Goal: Task Accomplishment & Management: Complete application form

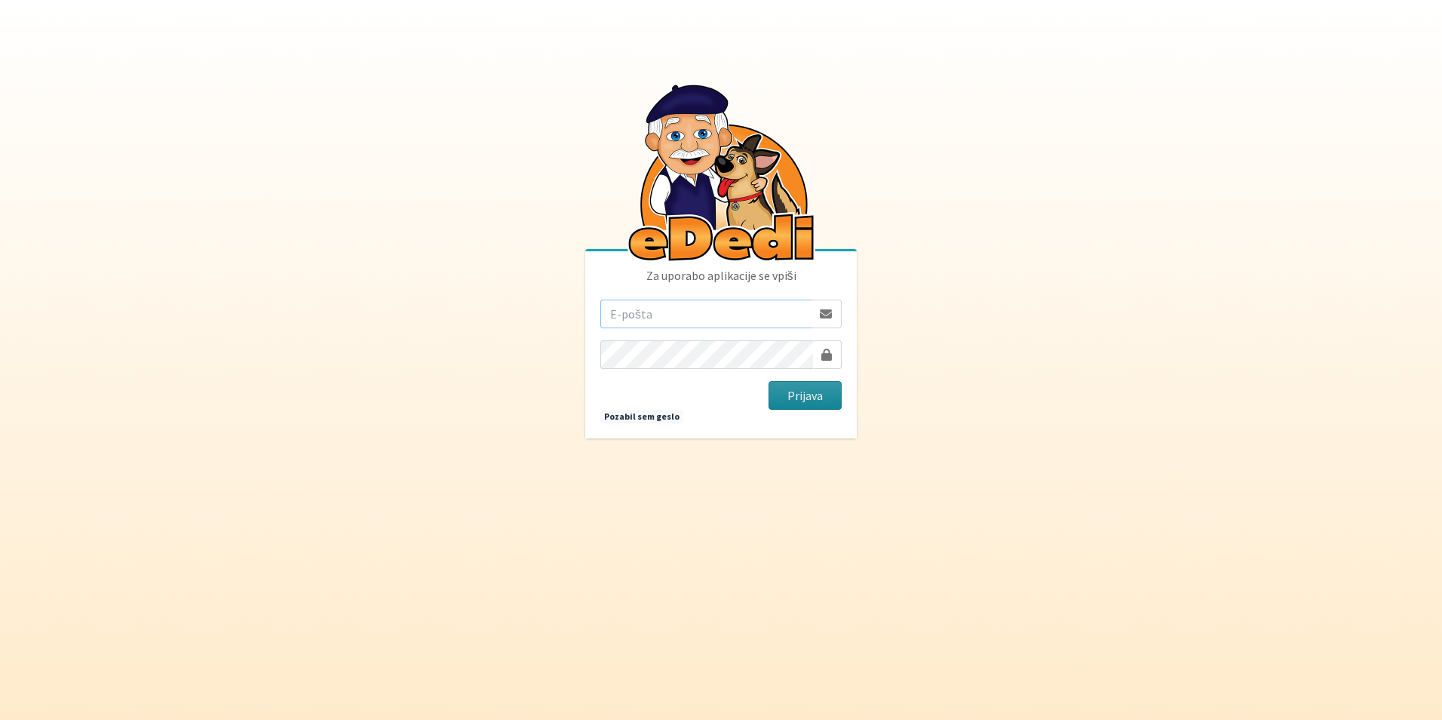
type input "[EMAIL_ADDRESS][DOMAIN_NAME]"
click at [791, 400] on button "Prijava" at bounding box center [805, 395] width 73 height 29
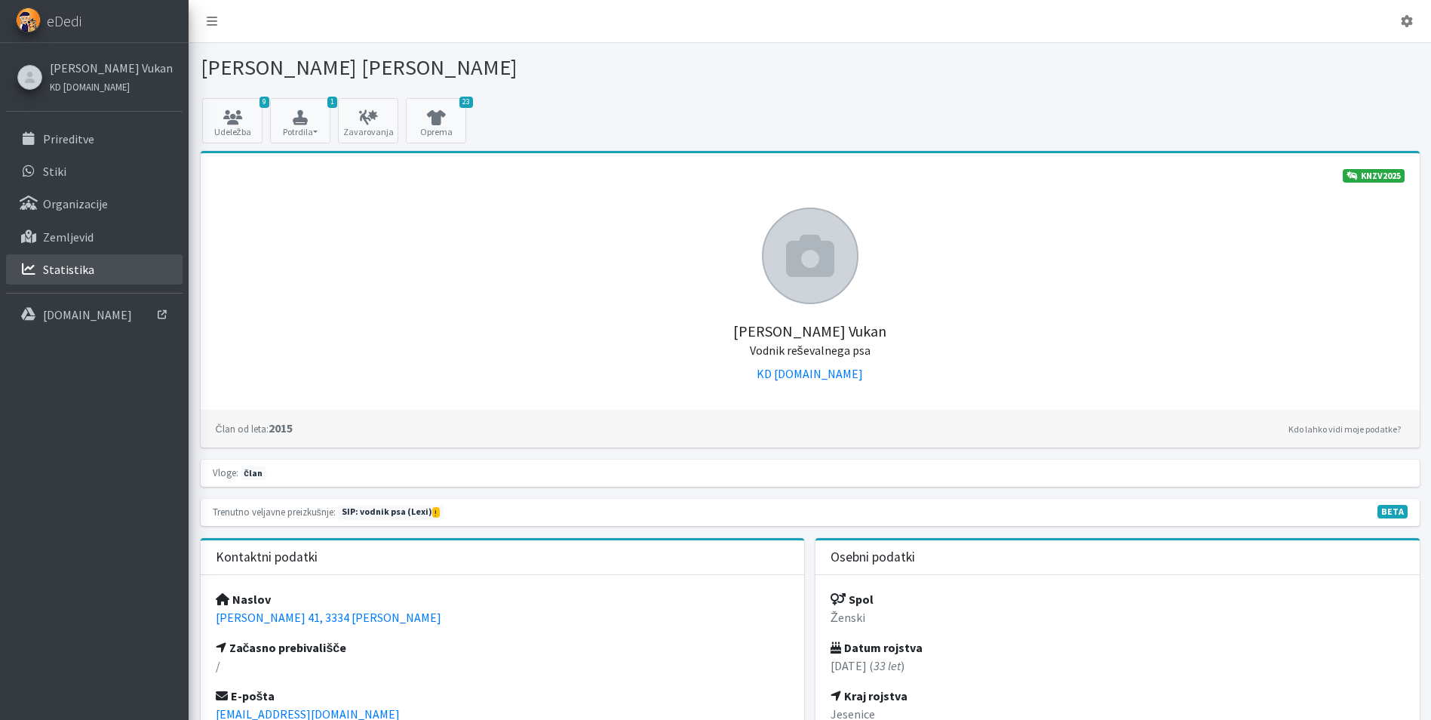
click at [82, 260] on link "Statistika" at bounding box center [94, 269] width 176 height 30
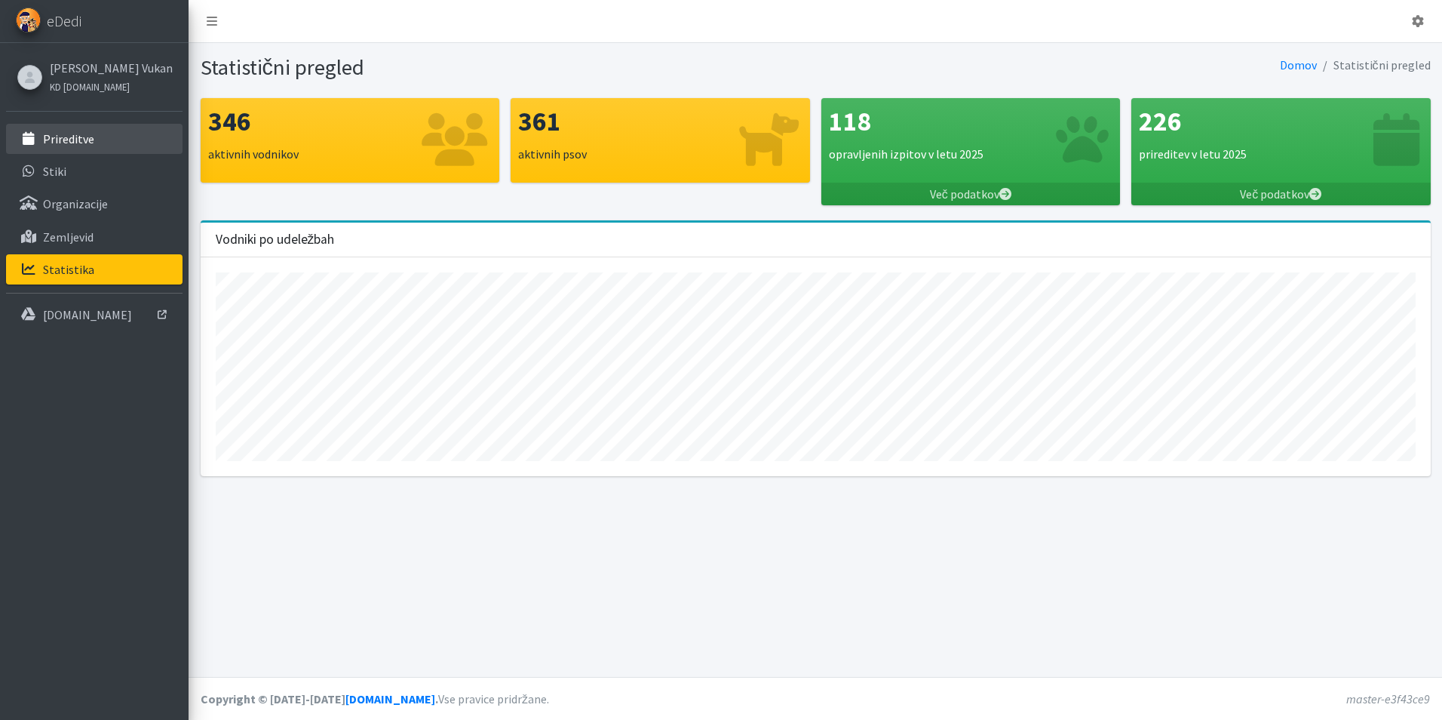
click at [85, 144] on p "Prireditve" at bounding box center [68, 138] width 51 height 15
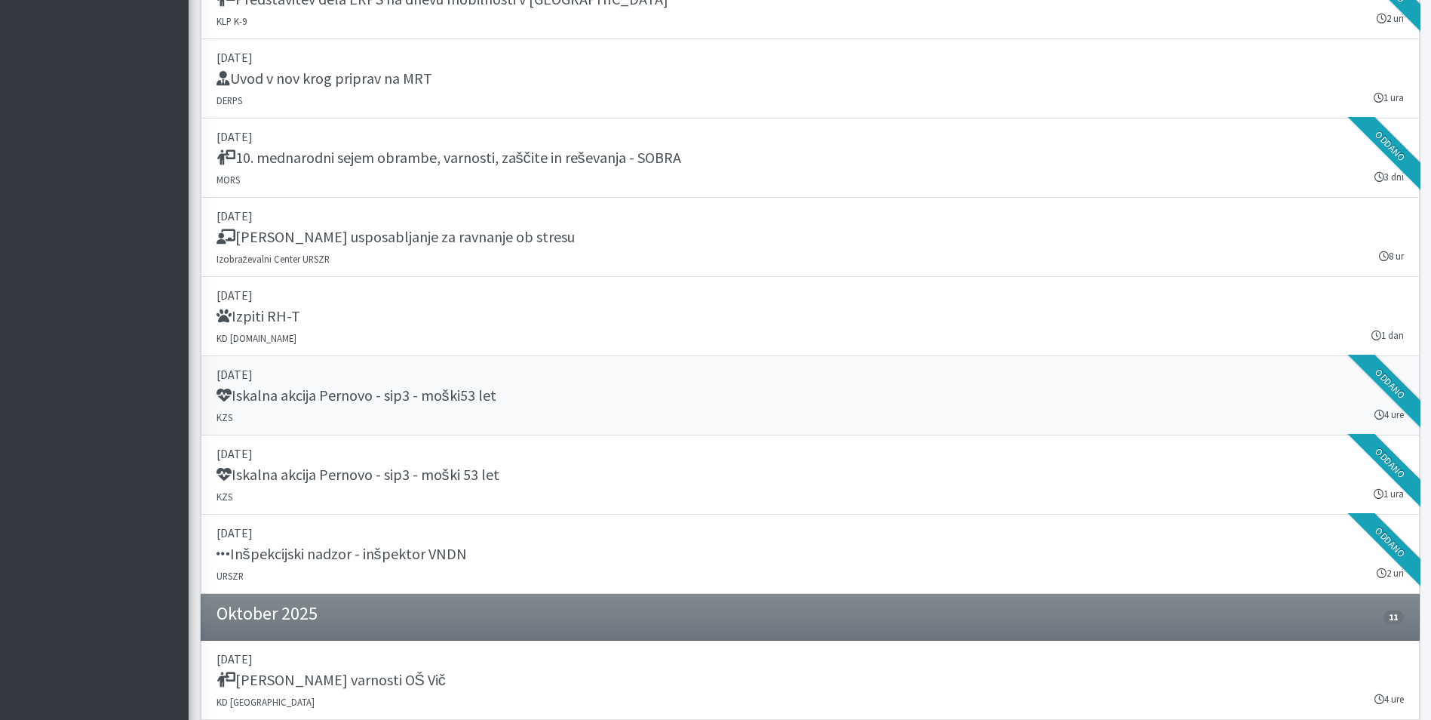
scroll to position [1821, 0]
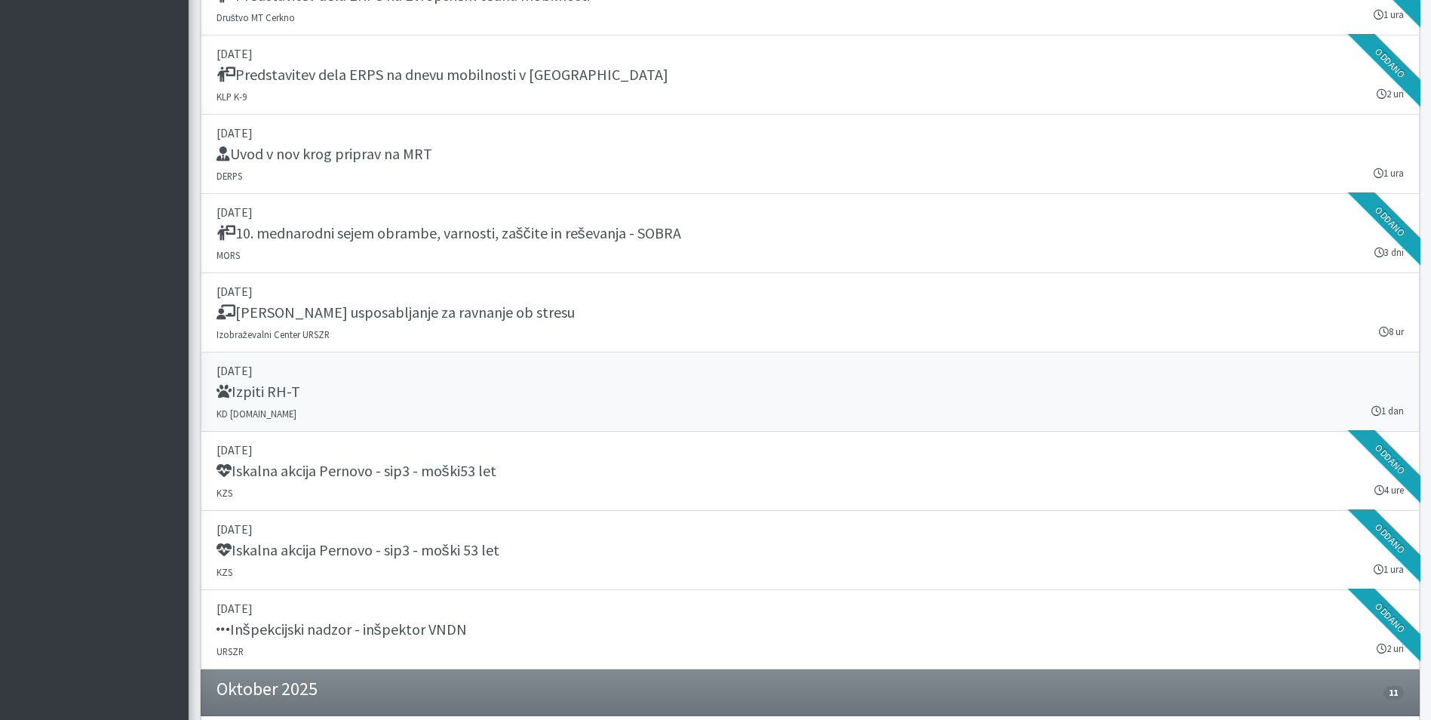
click at [370, 394] on div "Izpiti RH-T" at bounding box center [809, 392] width 1187 height 21
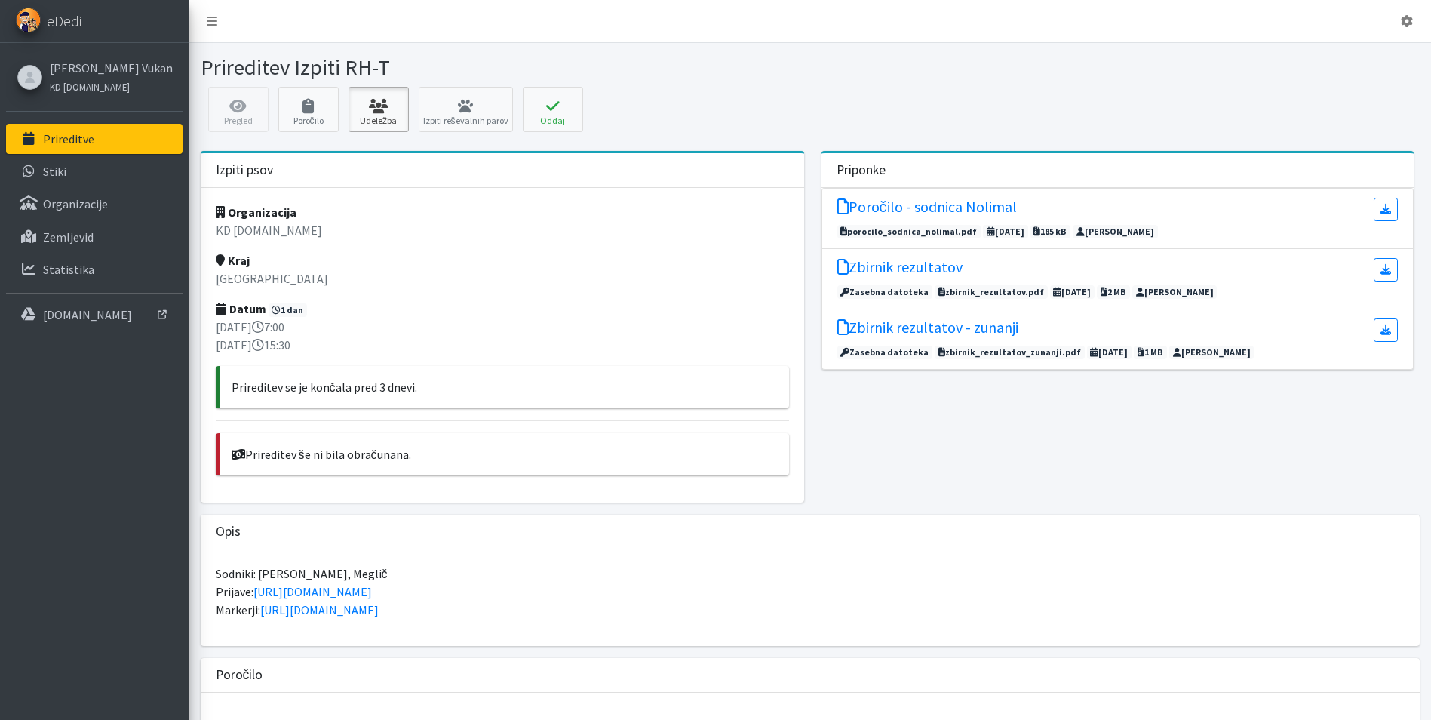
click at [372, 113] on link "Udeležba" at bounding box center [378, 109] width 60 height 45
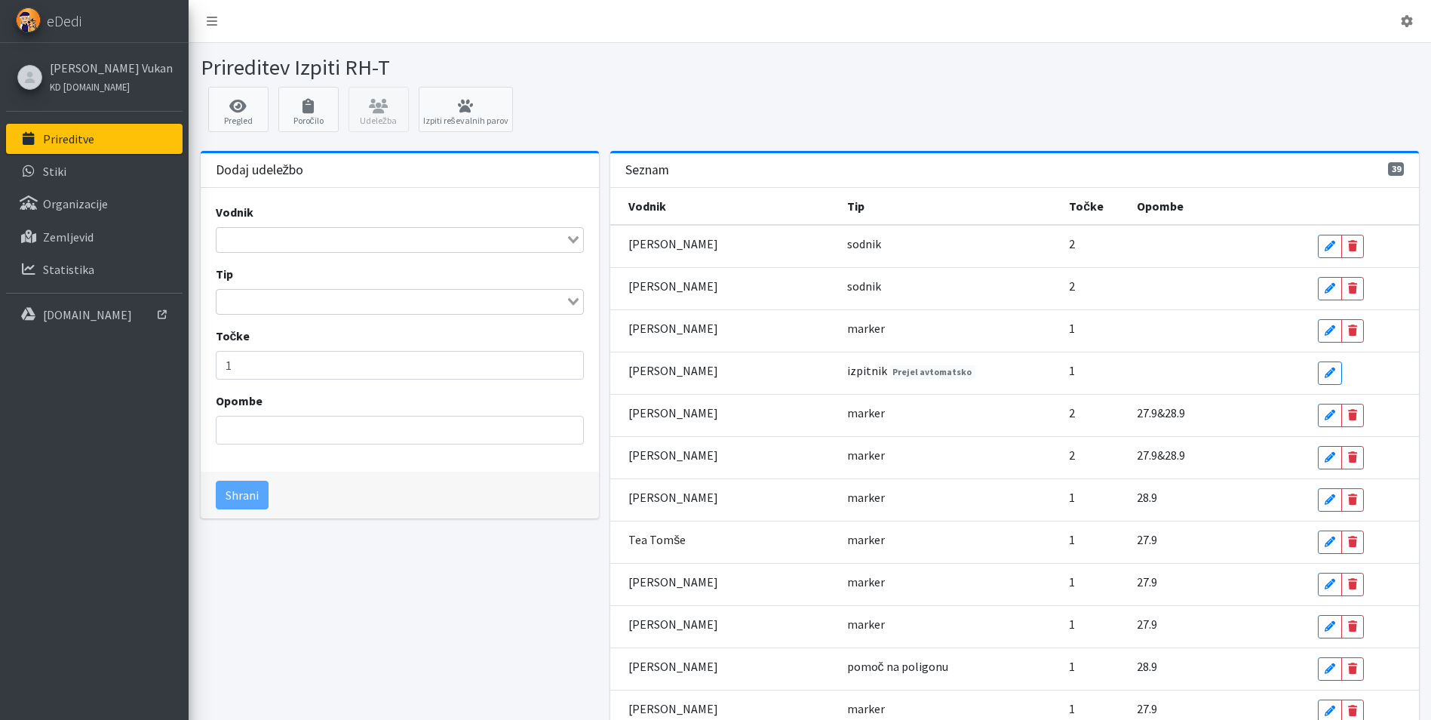
click at [412, 248] on input "Search for option" at bounding box center [391, 240] width 347 height 18
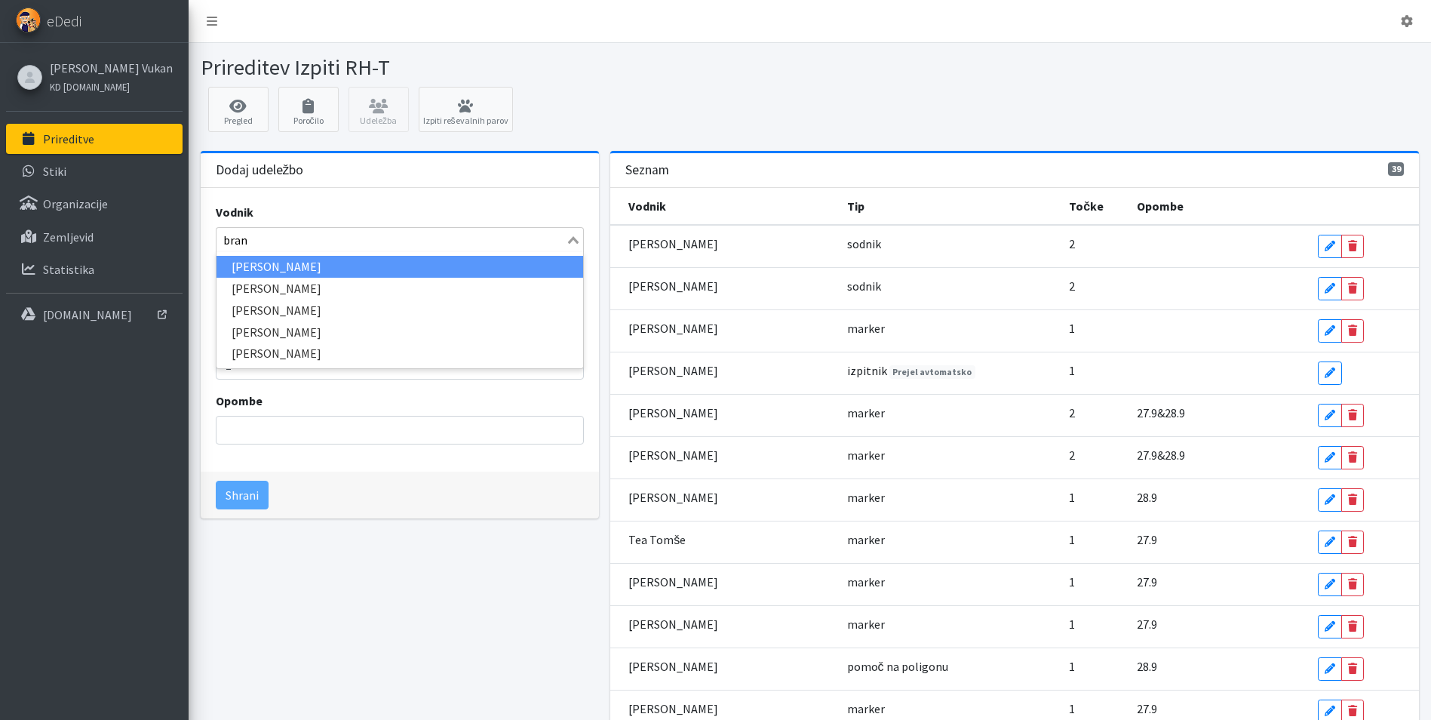
type input "brane"
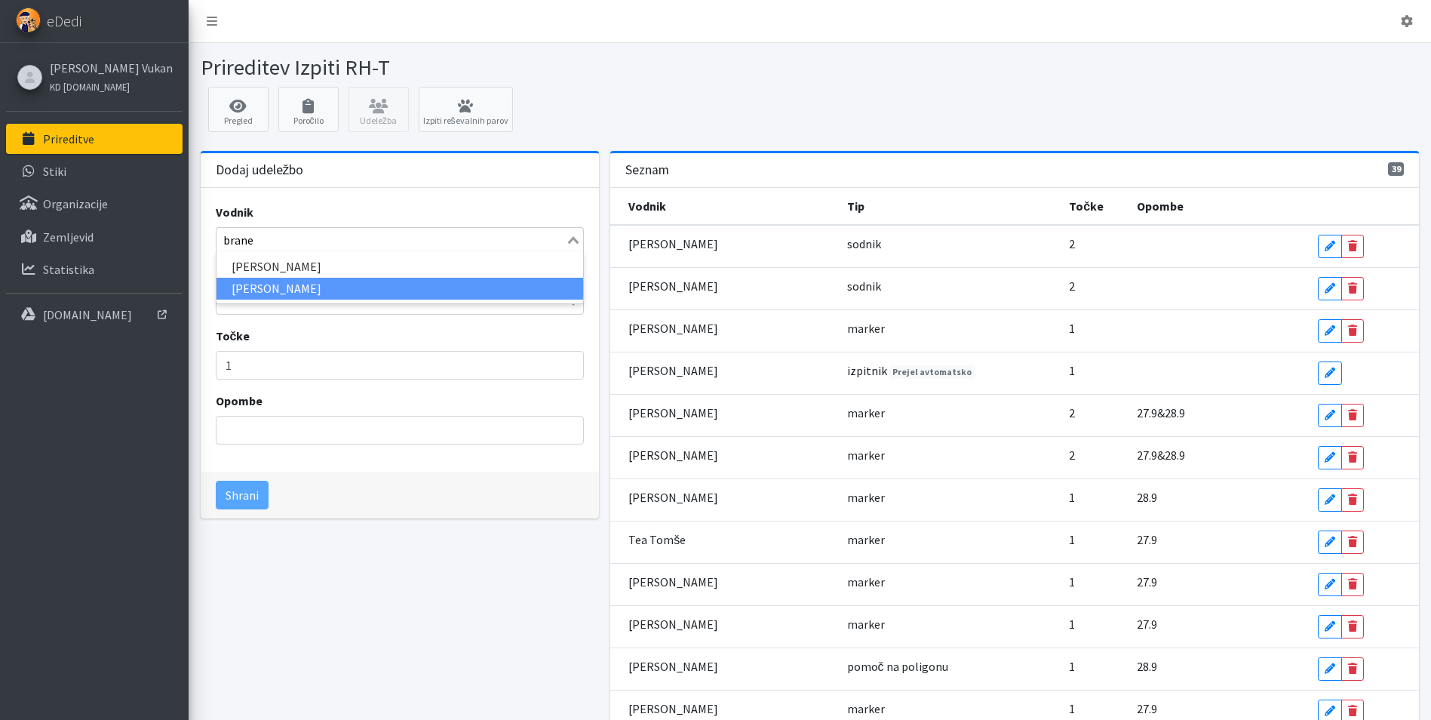
click at [399, 284] on li "[PERSON_NAME]" at bounding box center [399, 289] width 367 height 22
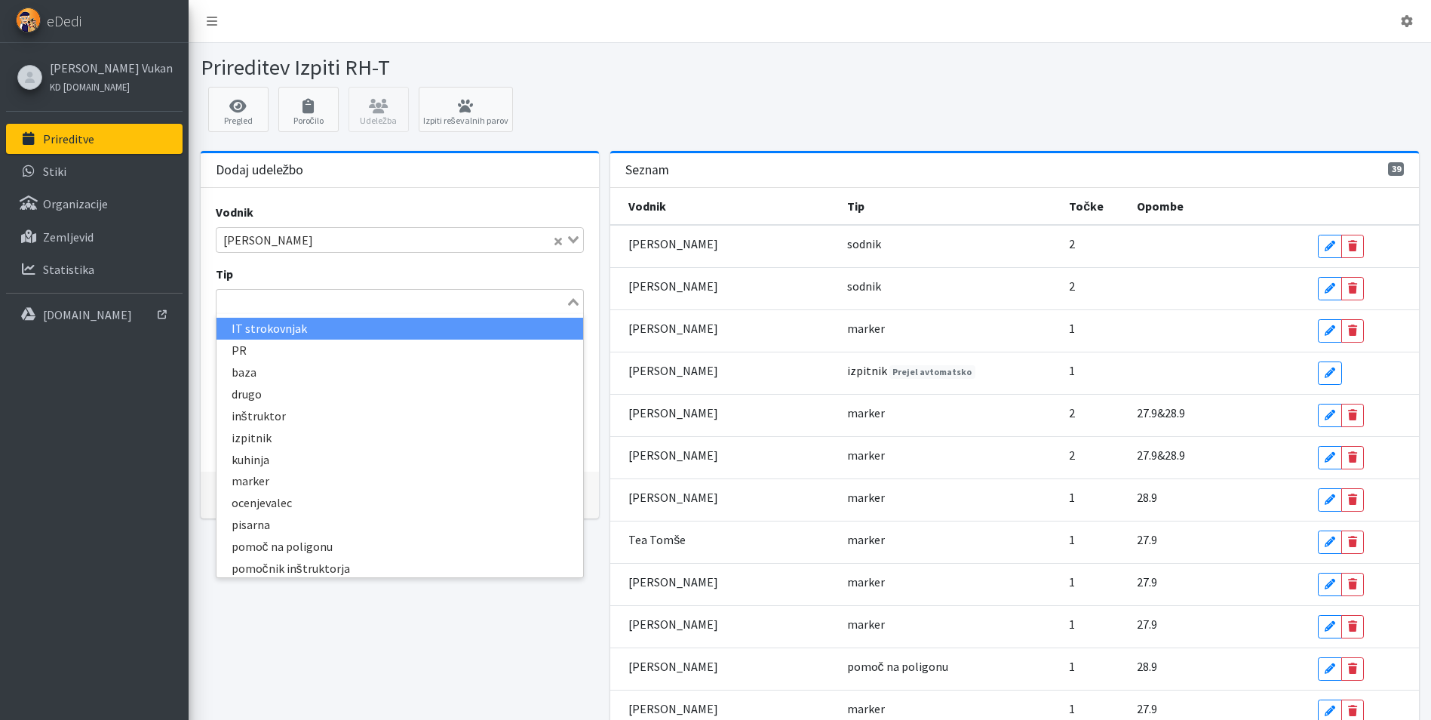
click at [571, 301] on icon "Search for option" at bounding box center [573, 302] width 11 height 8
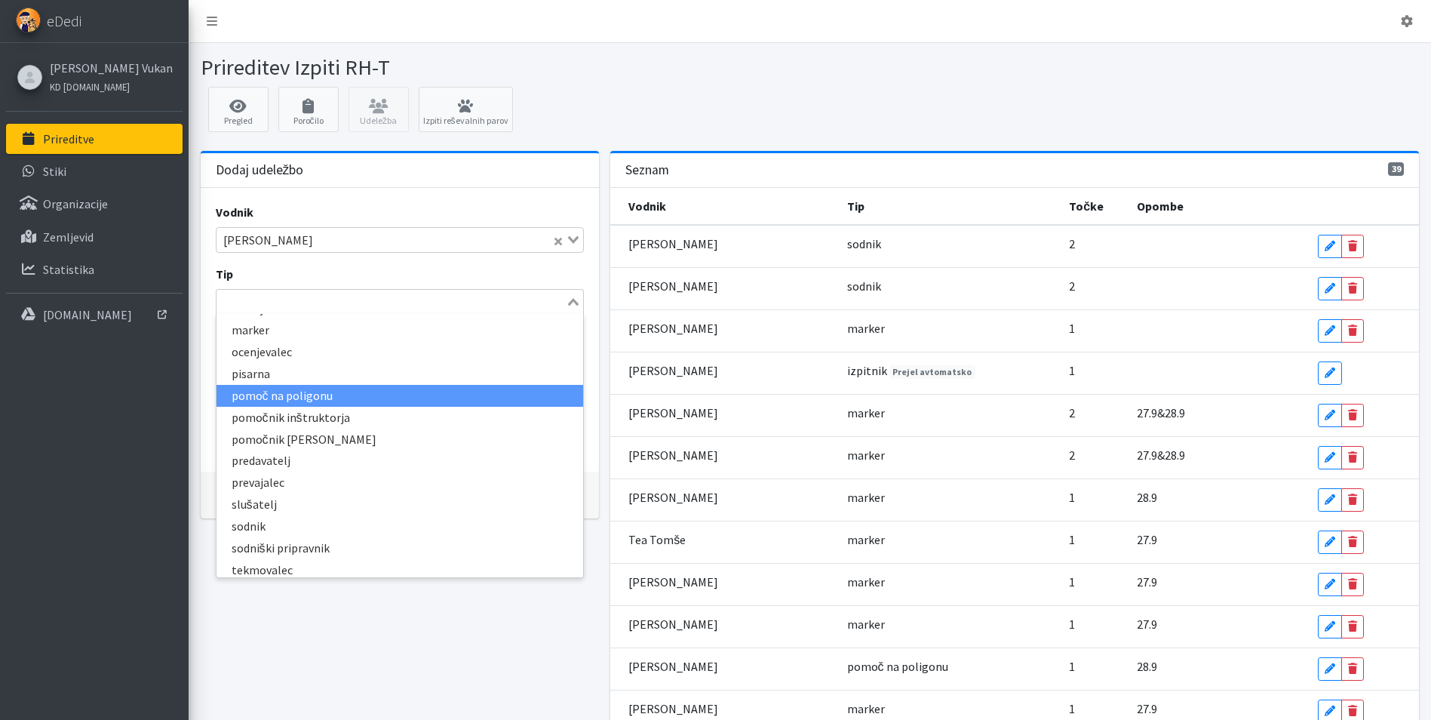
click at [358, 400] on li "pomoč na poligonu" at bounding box center [399, 396] width 367 height 22
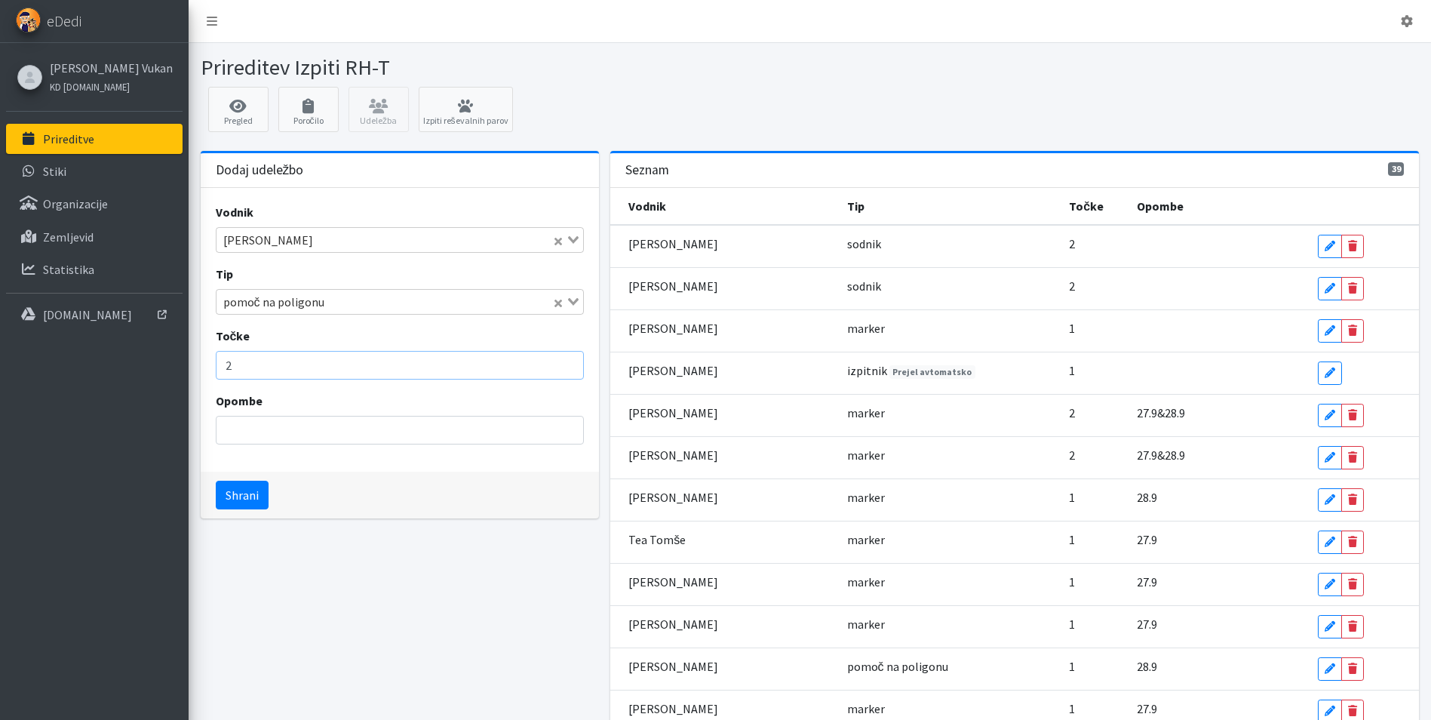
type input "2"
click at [567, 363] on input "2" at bounding box center [400, 365] width 369 height 29
click at [242, 492] on button "Shrani" at bounding box center [242, 494] width 53 height 29
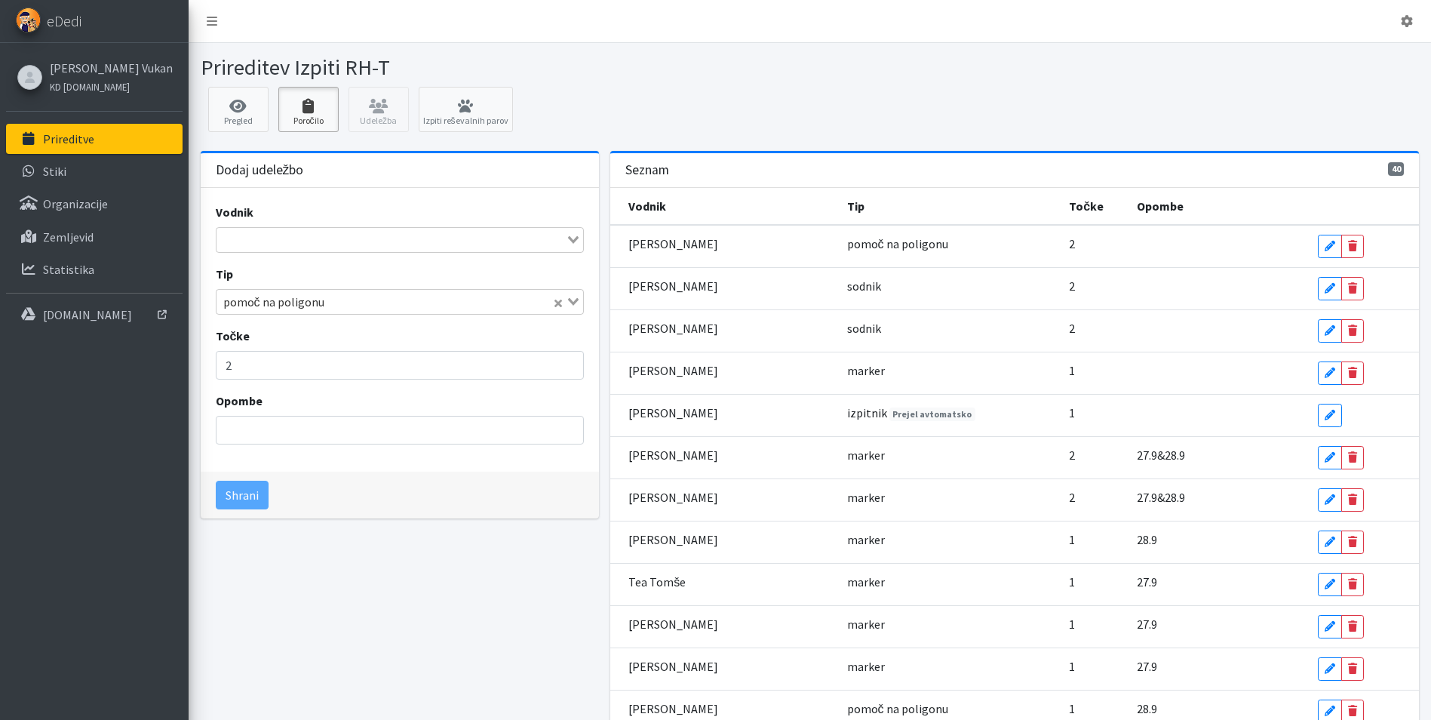
click at [290, 112] on icon at bounding box center [308, 106] width 51 height 15
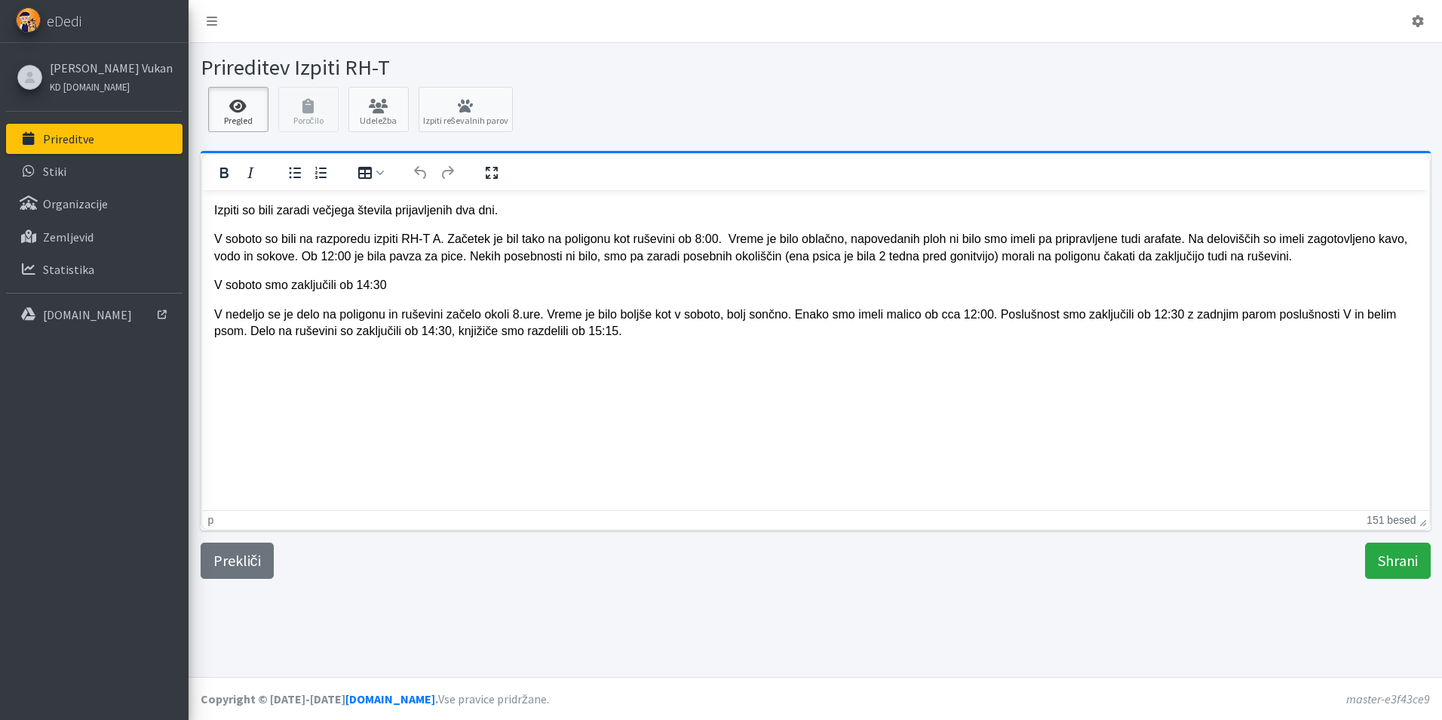
click at [226, 103] on icon at bounding box center [238, 106] width 51 height 15
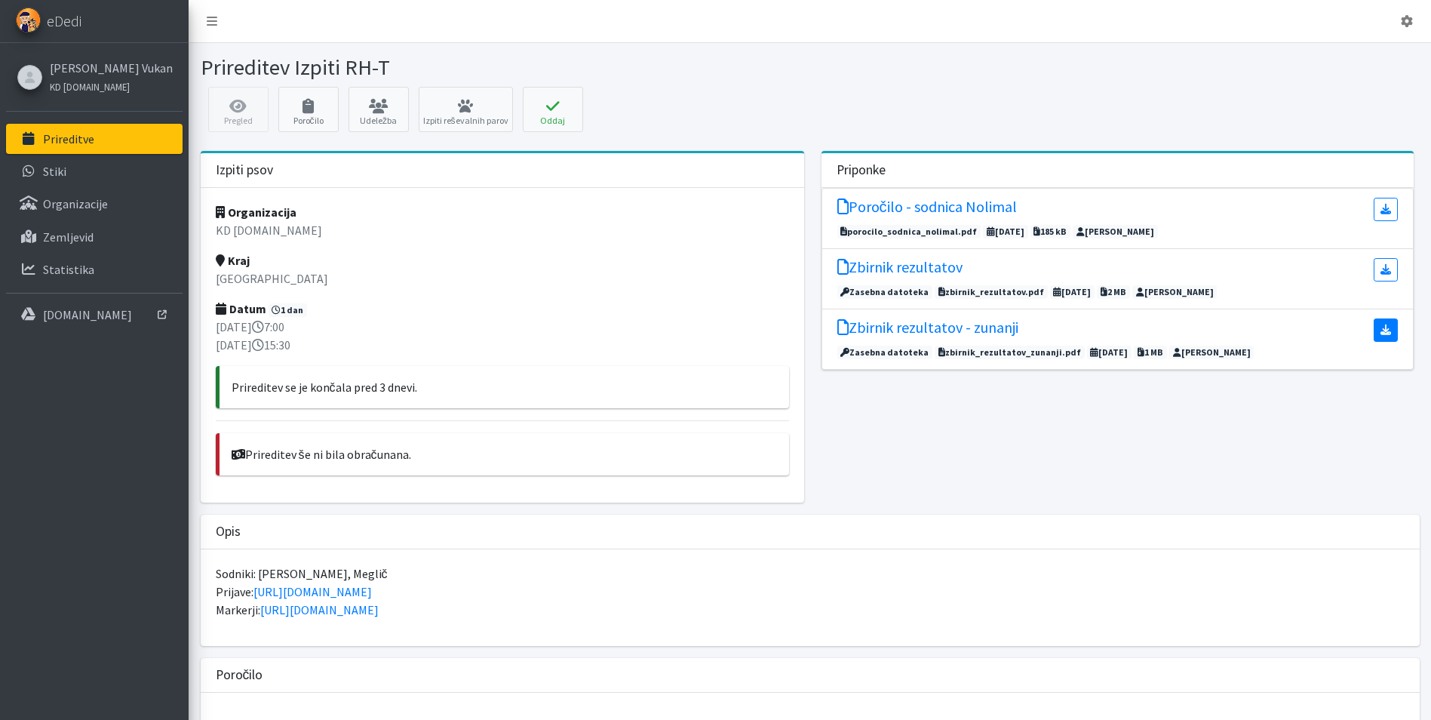
click at [1377, 336] on link at bounding box center [1385, 329] width 24 height 23
click at [1386, 269] on icon at bounding box center [1385, 269] width 11 height 11
click at [380, 106] on icon at bounding box center [378, 106] width 51 height 15
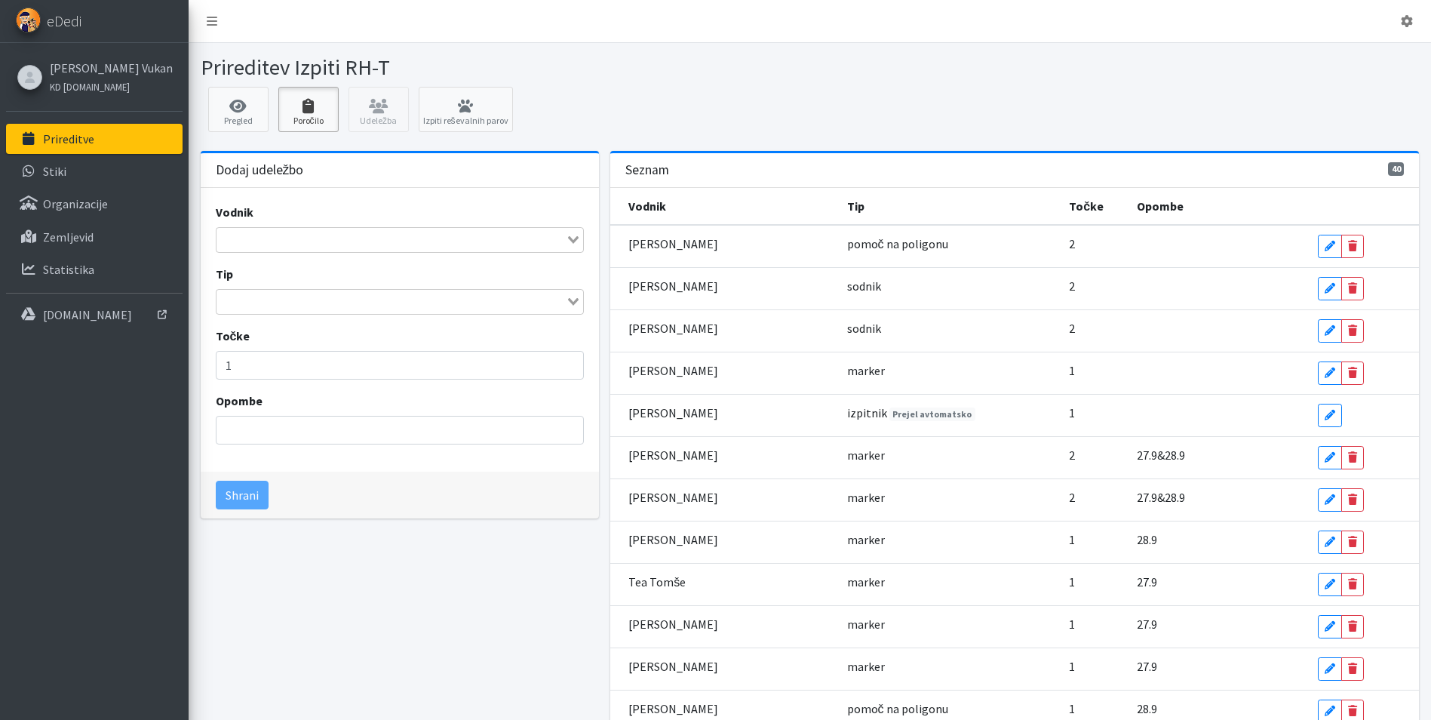
click at [311, 103] on icon at bounding box center [308, 106] width 51 height 15
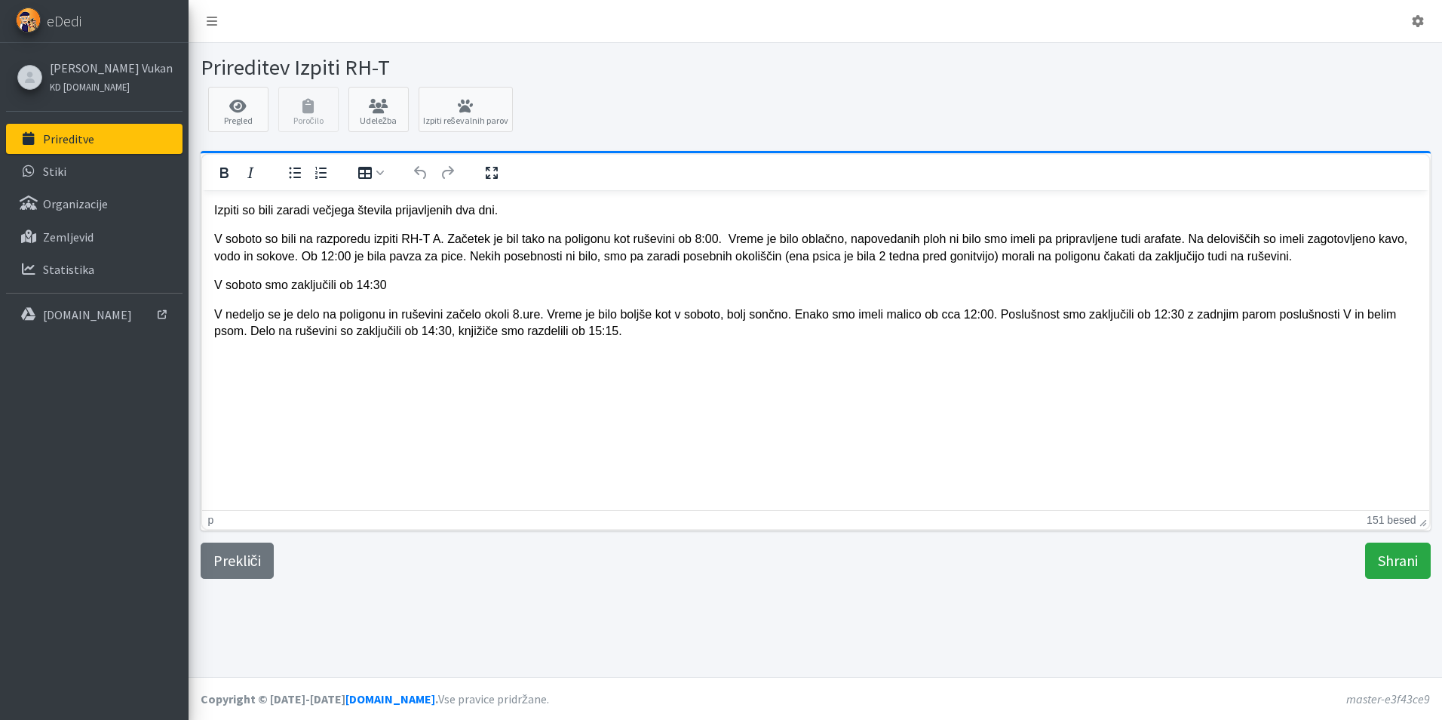
click at [425, 284] on p "V soboto smo zaključili ob 14:30" at bounding box center [814, 284] width 1203 height 17
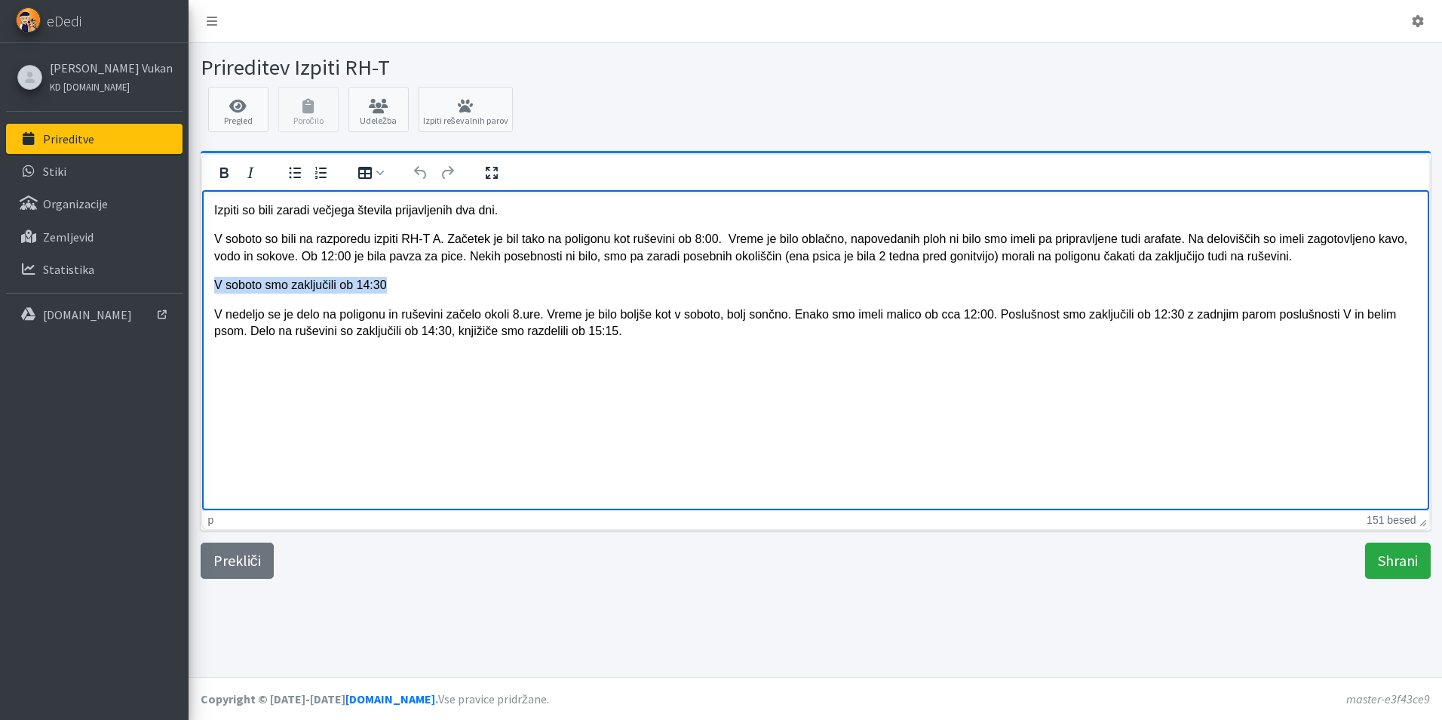
drag, startPoint x: 416, startPoint y: 284, endPoint x: 211, endPoint y: 276, distance: 204.6
click at [211, 276] on html "Izpiti so bili zaradi večjega števila prijavljenih dva dni. V soboto so bili na…" at bounding box center [814, 269] width 1227 height 161
click at [444, 238] on p "V soboto so bili na razporedu izpiti RH-T A. Začetek je bil tako na poligonu ko…" at bounding box center [814, 247] width 1203 height 34
click at [271, 351] on html "Izpiti so bili zaradi večjega števila prijavljenih dva dni. V soboto so bili na…" at bounding box center [814, 269] width 1227 height 161
click at [678, 333] on p "V nedeljo se je delo na poligonu in ruševini začelo okoli 8.ure. Vreme je bilo …" at bounding box center [814, 322] width 1203 height 34
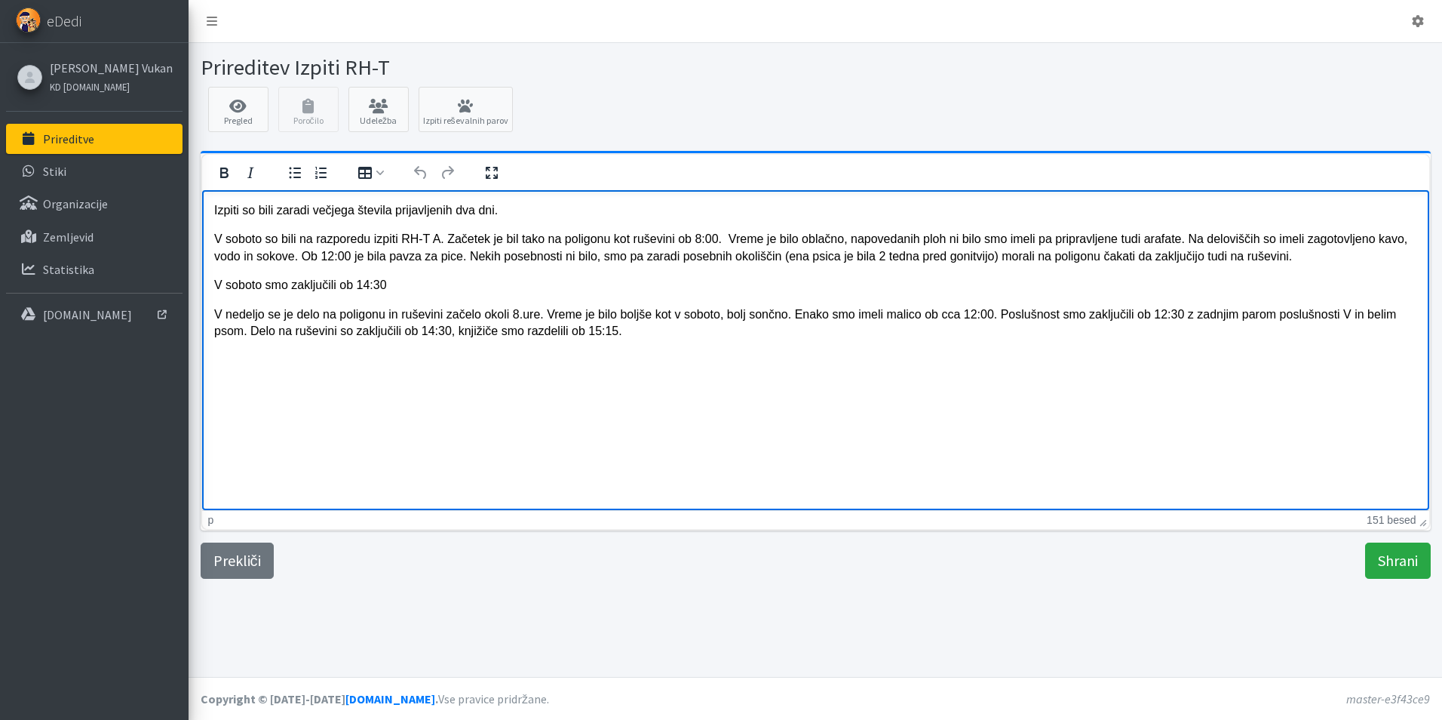
click at [450, 351] on html "Izpiti so bili zaradi večjega števila prijavljenih dva dni. V soboto so bili na…" at bounding box center [814, 269] width 1227 height 161
click at [663, 337] on p "V nedeljo se je delo na poligonu in ruševini začelo okoli 8.ure. Vreme je bilo …" at bounding box center [814, 322] width 1203 height 34
click at [237, 366] on p "Rich Text Area" at bounding box center [814, 359] width 1203 height 17
drag, startPoint x: 562, startPoint y: 358, endPoint x: 199, endPoint y: 374, distance: 363.1
click at [201, 374] on html "Izpiti so bili zaradi večjega števila prijavljenih dva dni. V soboto so bili na…" at bounding box center [814, 284] width 1227 height 191
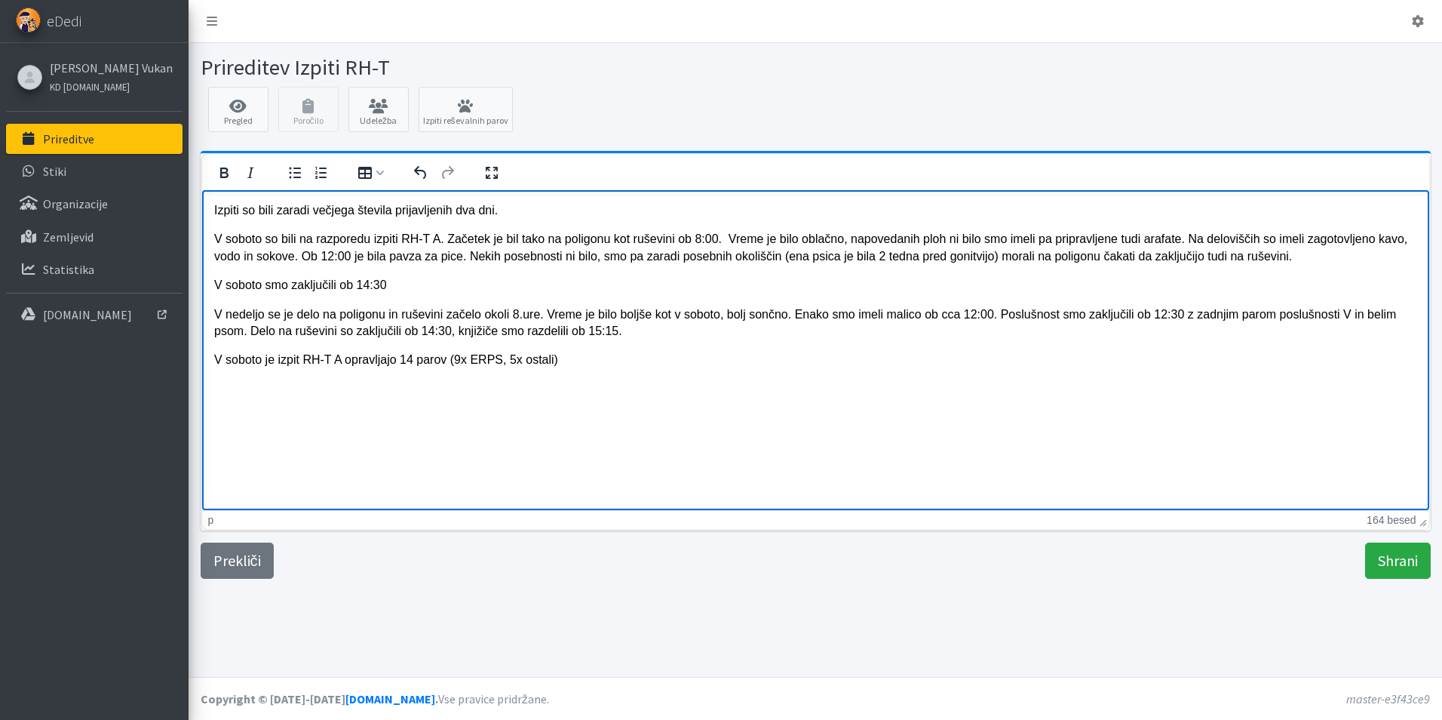
click at [565, 371] on html "Izpiti so bili zaradi večjega števila prijavljenih dva dni. V soboto so bili na…" at bounding box center [814, 284] width 1227 height 191
drag, startPoint x: 561, startPoint y: 362, endPoint x: 210, endPoint y: 371, distance: 350.8
click at [210, 371] on html "Izpiti so bili zaradi večjega števila prijavljenih dva dni. V soboto so bili na…" at bounding box center [814, 284] width 1227 height 191
drag, startPoint x: 470, startPoint y: 359, endPoint x: 442, endPoint y: 361, distance: 28.0
click at [442, 361] on p "Število izpitnikov: 14 članov ERPS in 1 član KOSP od tega:" at bounding box center [814, 359] width 1203 height 17
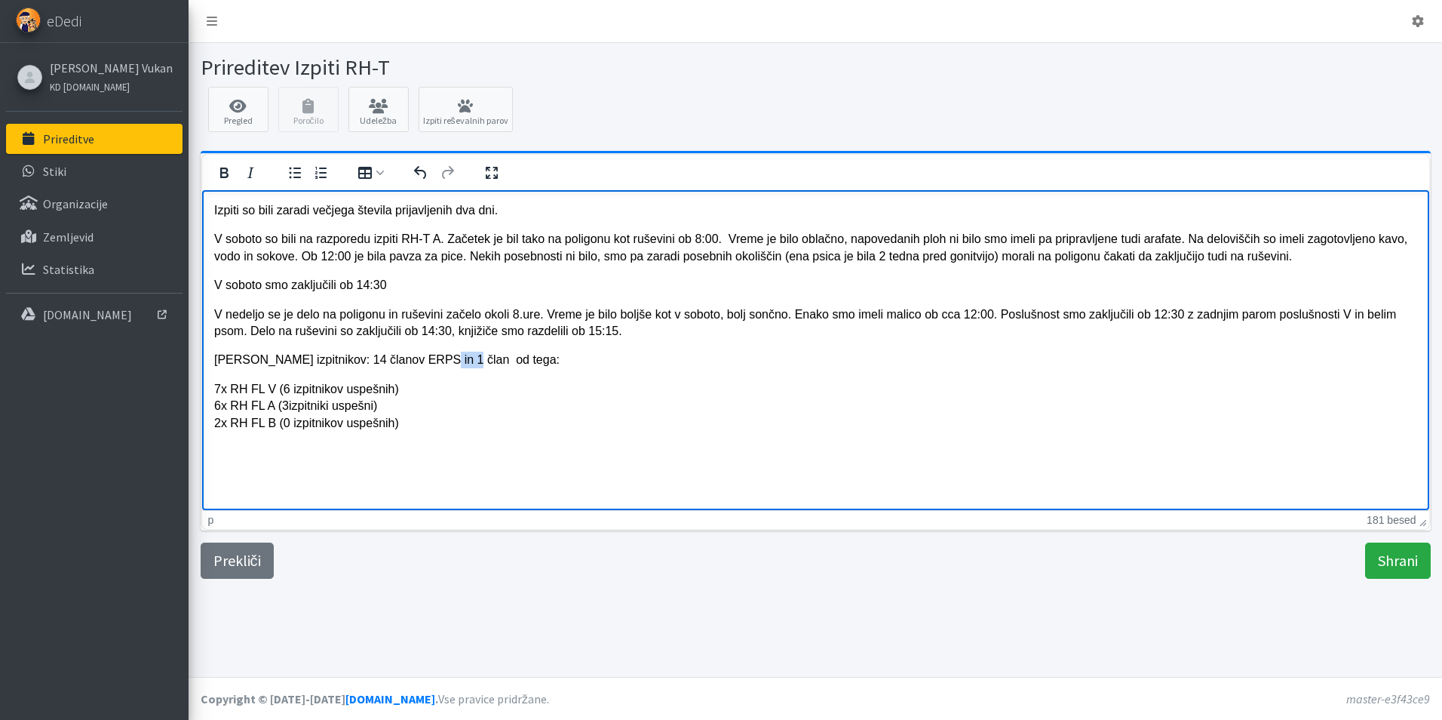
drag, startPoint x: 440, startPoint y: 361, endPoint x: 417, endPoint y: 360, distance: 23.4
click at [417, 360] on p "Število izpitnikov: 14 članov ERPS in 1 član od tega:" at bounding box center [814, 359] width 1203 height 17
drag, startPoint x: 511, startPoint y: 364, endPoint x: 431, endPoint y: 364, distance: 79.2
click at [431, 364] on p "Število izpitnikov: 14 članov ERPS in 1 ostlaih od tega:" at bounding box center [814, 359] width 1203 height 17
drag, startPoint x: 321, startPoint y: 357, endPoint x: 309, endPoint y: 360, distance: 12.4
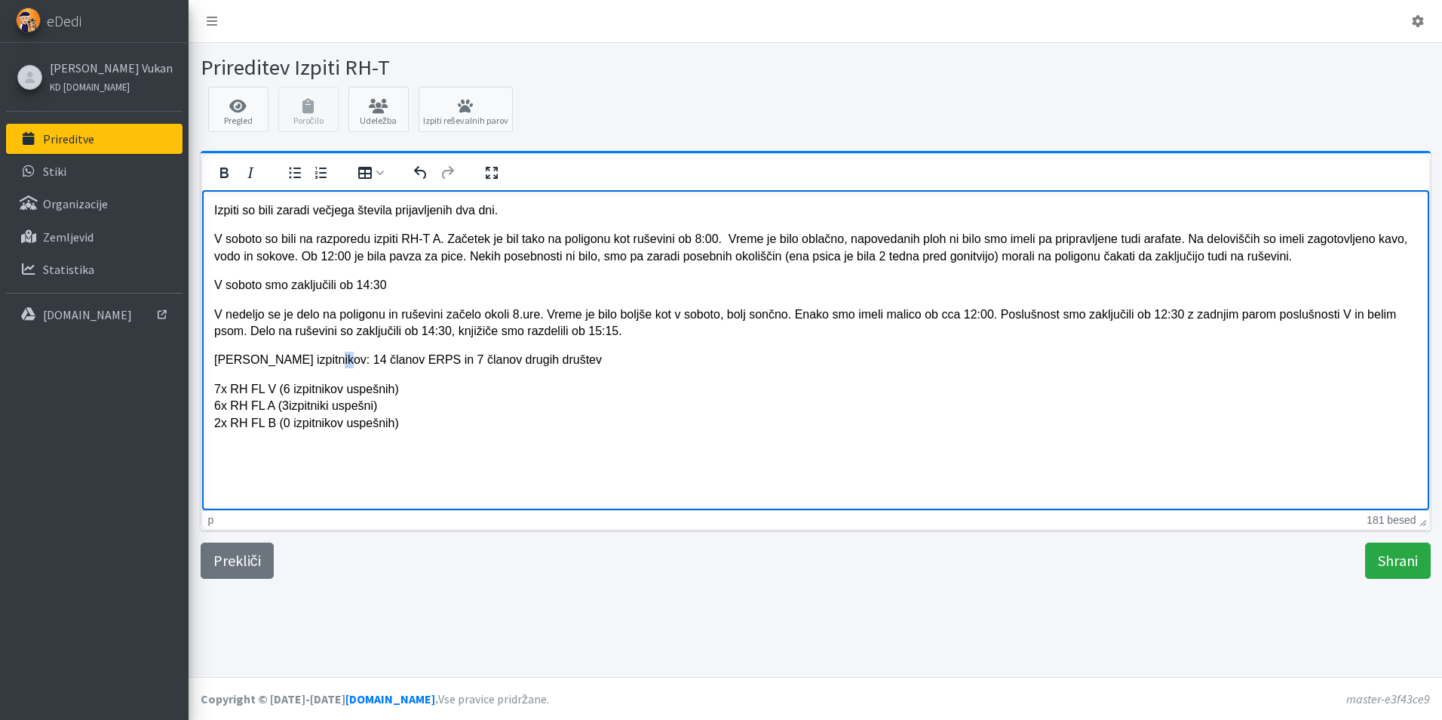
click at [309, 360] on p "Število izpitnikov: 14 članov ERPS in 7 članov drugih društev" at bounding box center [814, 359] width 1203 height 17
drag, startPoint x: 319, startPoint y: 360, endPoint x: 308, endPoint y: 361, distance: 10.6
click at [308, 361] on p "Število izpitnikov: 17 članov ERPS in 7 članov drugih društev" at bounding box center [814, 359] width 1203 height 17
click at [213, 391] on p "7x RH FL V (6 izpitnikov uspešnih) 6x RH FL A (3izpitniki uspešni) 2x RH FL B (…" at bounding box center [814, 405] width 1203 height 51
drag, startPoint x: 257, startPoint y: 388, endPoint x: 241, endPoint y: 391, distance: 16.3
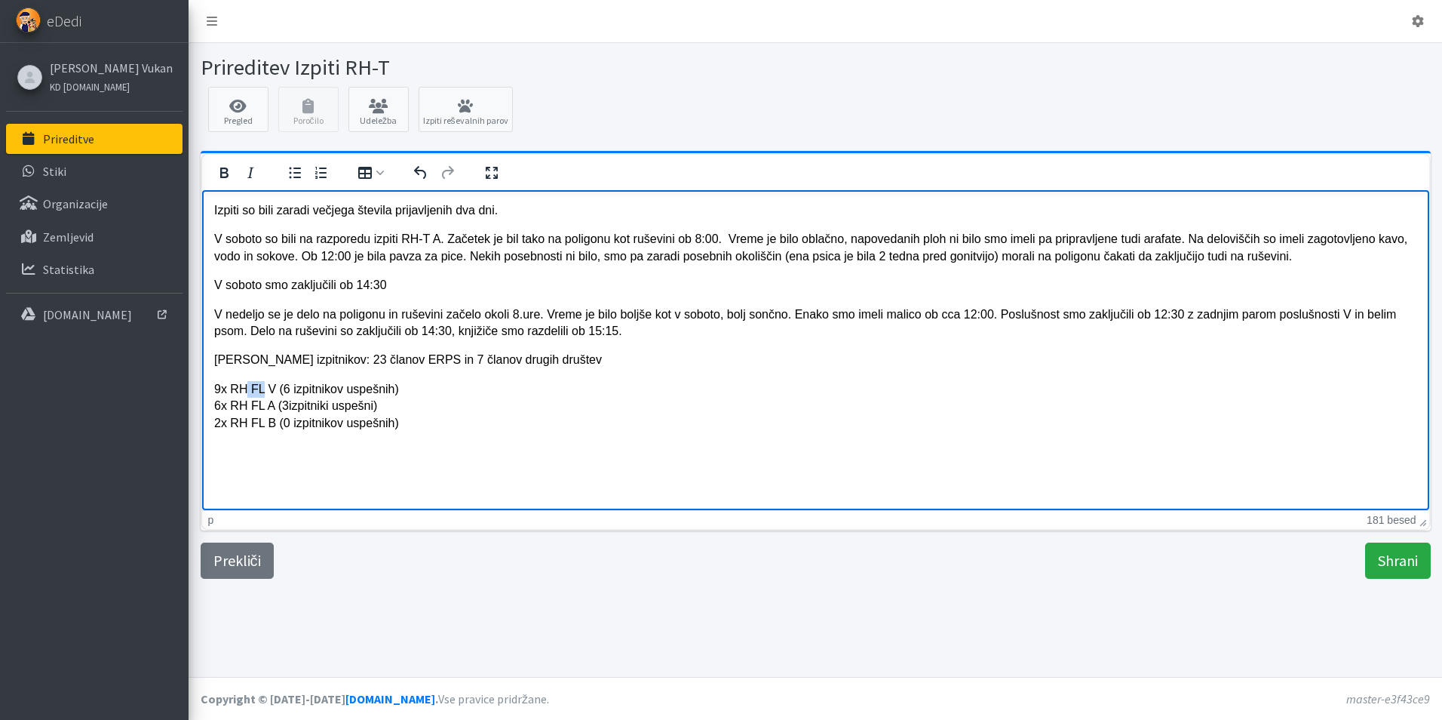
click at [241, 391] on p "9x RH FL V (6 izpitnikov uspešnih) 6x RH FL A (3izpitniki uspešni) 2x RH FL B (…" at bounding box center [814, 405] width 1203 height 51
drag, startPoint x: 256, startPoint y: 404, endPoint x: 247, endPoint y: 403, distance: 9.2
click at [247, 403] on p "9x RH-T V (6 izpitnikov uspešnih) 6x RH FL A (3izpitniki uspešni) 2x RH FL B (0…" at bounding box center [814, 405] width 1203 height 51
click at [233, 417] on body "Izpiti so bili zaradi večjega števila prijavljenih dva dni. V soboto so bili na…" at bounding box center [814, 321] width 1203 height 241
click at [415, 173] on icon "Razveljavi" at bounding box center [421, 173] width 18 height 18
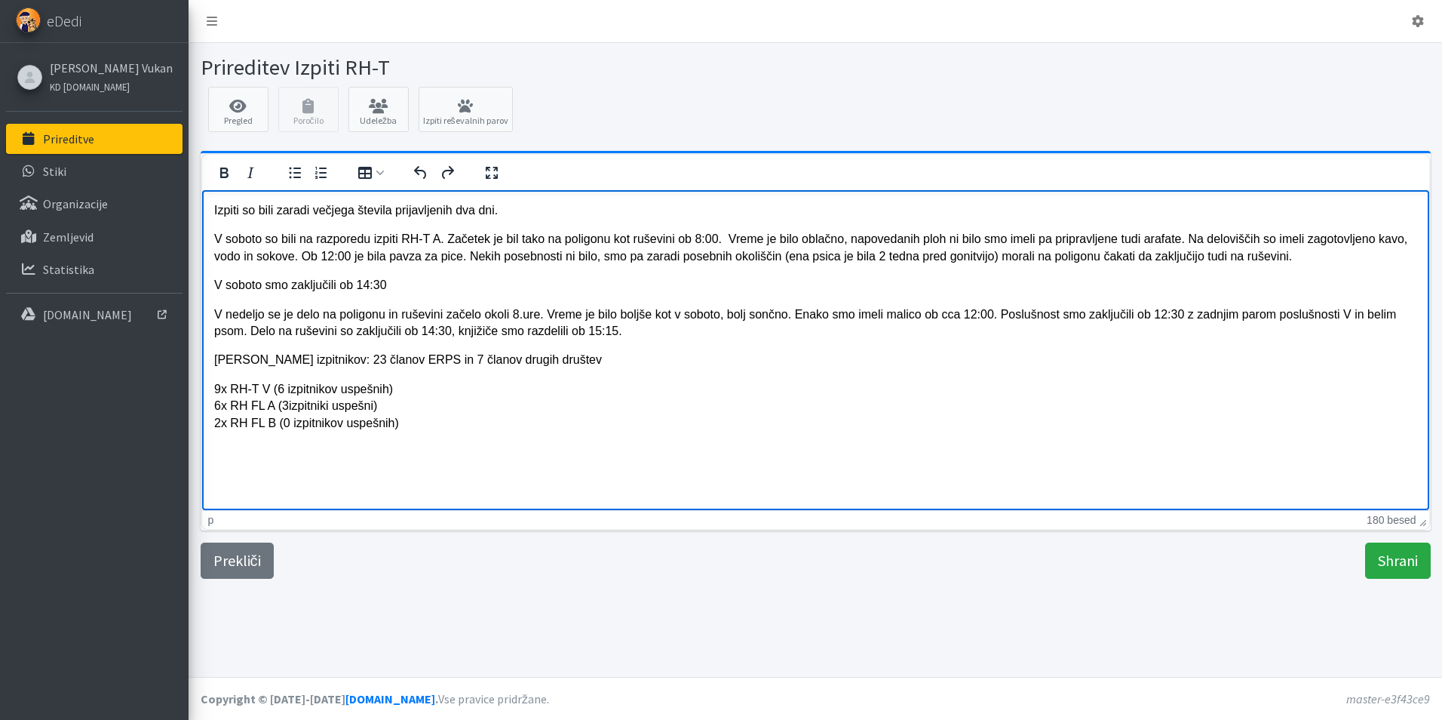
click at [259, 406] on p "9x RH-T V (6 izpitnikov uspešnih) 6x RH FL A (3izpitniki uspešni) 2x RH FL B (0…" at bounding box center [814, 405] width 1203 height 51
click at [256, 422] on p "9x RH-T V (6 izpitnikov uspešnih) 6x RH-T A (3izpitniki uspešni) 2x RH FL B (0 …" at bounding box center [814, 405] width 1203 height 51
drag, startPoint x: 391, startPoint y: 388, endPoint x: 271, endPoint y: 389, distance: 120.7
click at [271, 389] on p "9x RH-T V (6 izpitnikov uspešnih) 6x RH-T A (3izpitniki uspešni) 2x RH-T B (0 i…" at bounding box center [814, 405] width 1203 height 51
drag, startPoint x: 375, startPoint y: 405, endPoint x: 272, endPoint y: 398, distance: 103.6
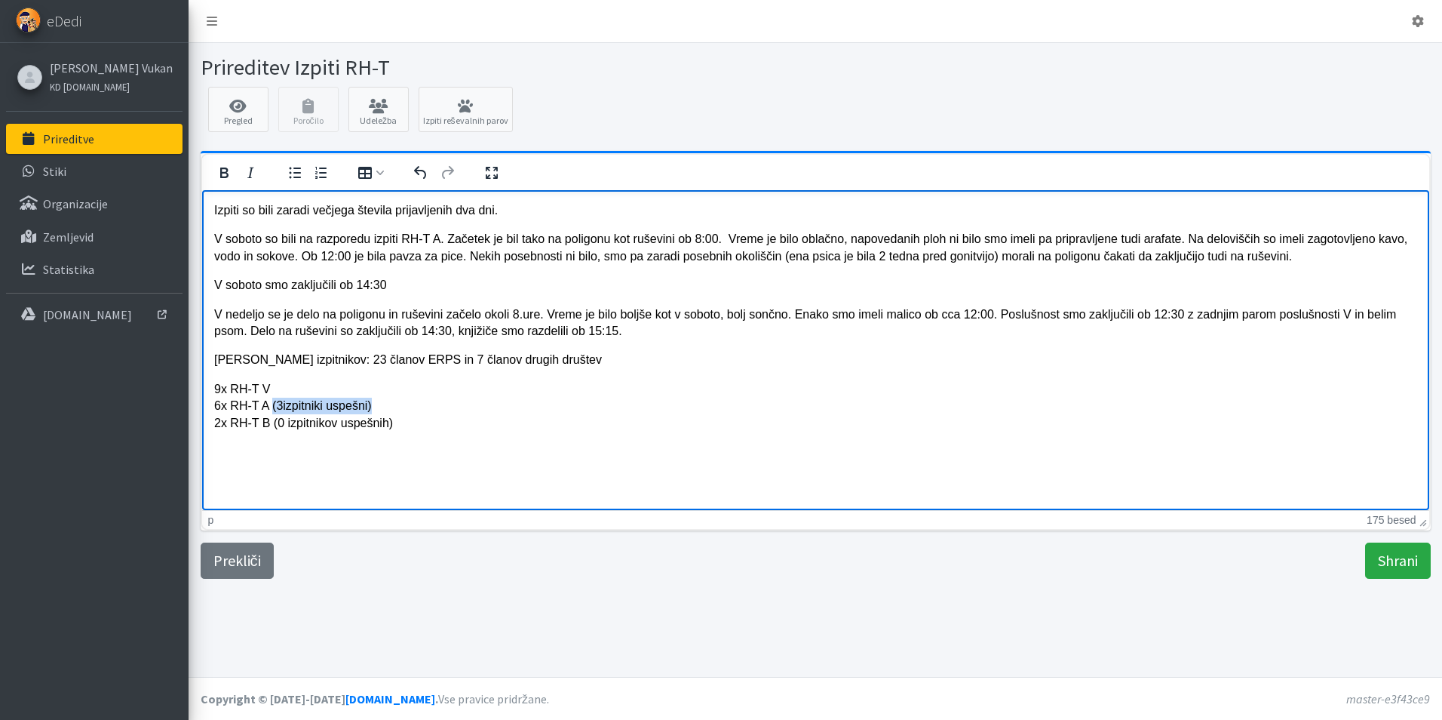
click at [272, 398] on p "9x RH-T V 6x RH-T A (3izpitniki uspešni) 2x RH-T B (0 izpitnikov uspešnih)" at bounding box center [814, 405] width 1203 height 51
drag, startPoint x: 390, startPoint y: 426, endPoint x: 272, endPoint y: 419, distance: 117.9
click at [272, 419] on p "9x RH-T V 6x RH-T A 2x RH-T B (0 izpitnikov uspešnih)" at bounding box center [814, 405] width 1203 height 51
click at [305, 415] on p "9x RH-T V 6x RH-T A 2x RH-T B (" at bounding box center [814, 405] width 1203 height 51
drag, startPoint x: 218, startPoint y: 404, endPoint x: 228, endPoint y: 409, distance: 10.8
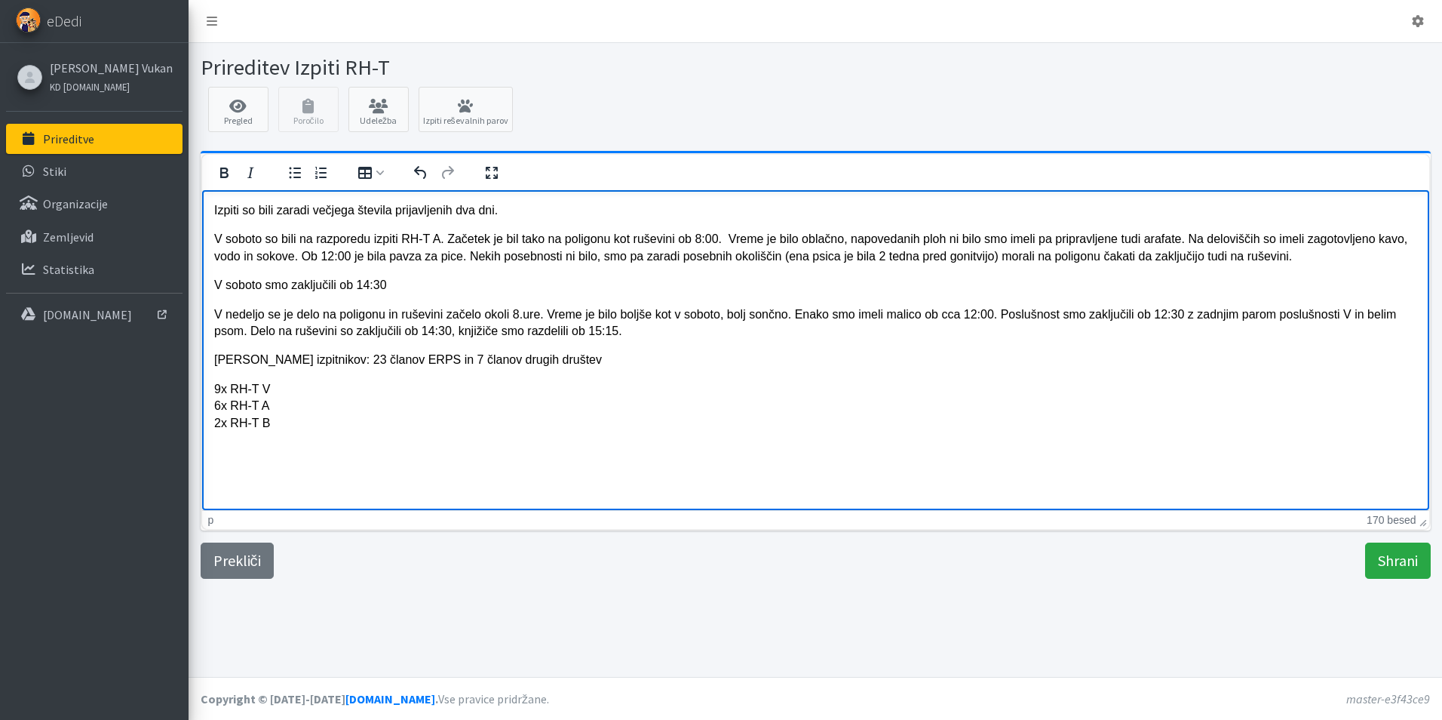
click at [219, 406] on p "9x RH-T V 6x RH-T A 2x RH-T B" at bounding box center [814, 405] width 1203 height 51
click at [220, 421] on p "9x RH-T V 14x RH-T A 2x RH-T B" at bounding box center [814, 405] width 1203 height 51
click at [313, 387] on p "9x RH-T V 14x RH-T A 6x RH-T B" at bounding box center [814, 405] width 1203 height 51
click at [216, 402] on p "9x RH-T V 14x RH-T A 6x RH-T B" at bounding box center [814, 405] width 1203 height 51
click at [423, 170] on icon "Razveljavi" at bounding box center [420, 172] width 12 height 13
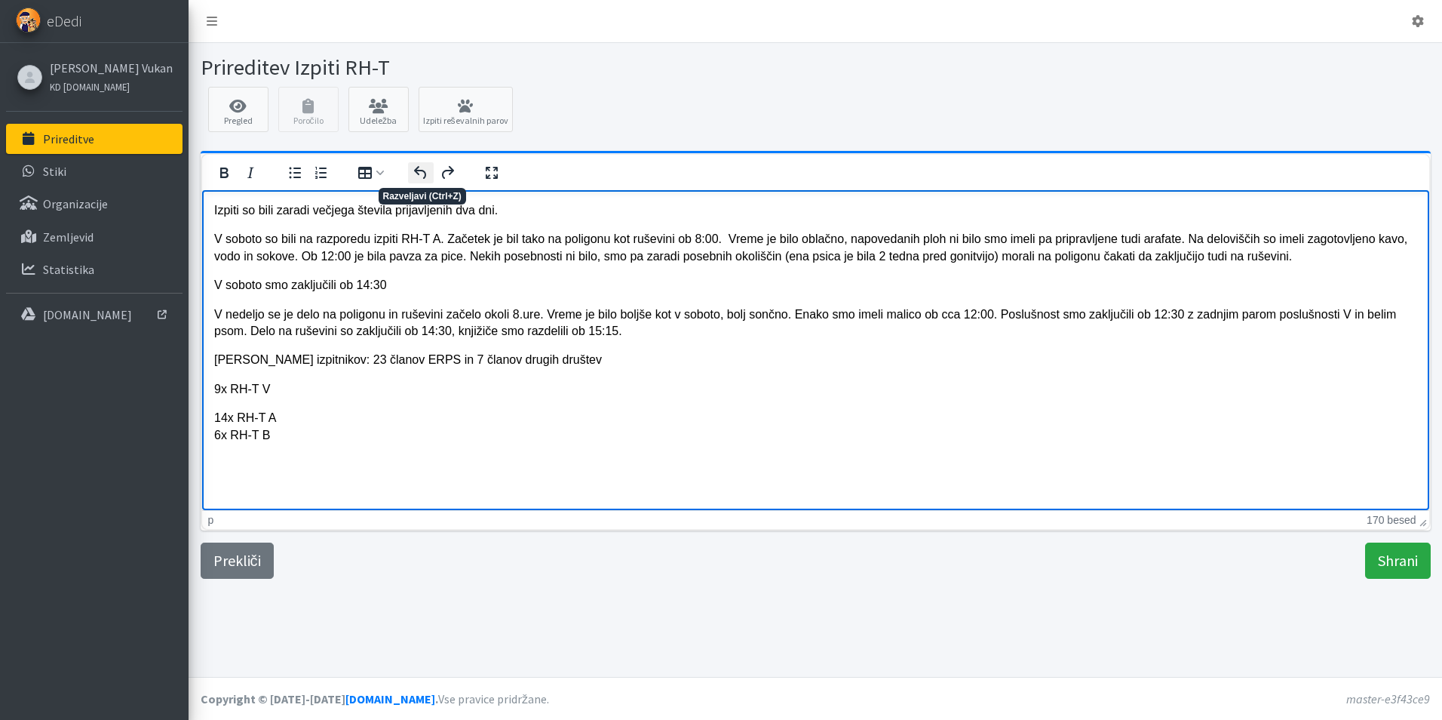
click at [421, 170] on icon "Razveljavi" at bounding box center [420, 172] width 12 height 13
click at [278, 403] on p "9x RH-T V 14x RH-T A 6x RH-T B" at bounding box center [814, 405] width 1203 height 51
click at [215, 405] on p "9x RH-T V 14x RH-T A 6x RH-T B" at bounding box center [814, 405] width 1203 height 51
click at [327, 409] on p "9x RH-T V (9 članov ERPS in 1 član drugih društev) 14x RH-T A 6x RH-T B" at bounding box center [814, 405] width 1203 height 51
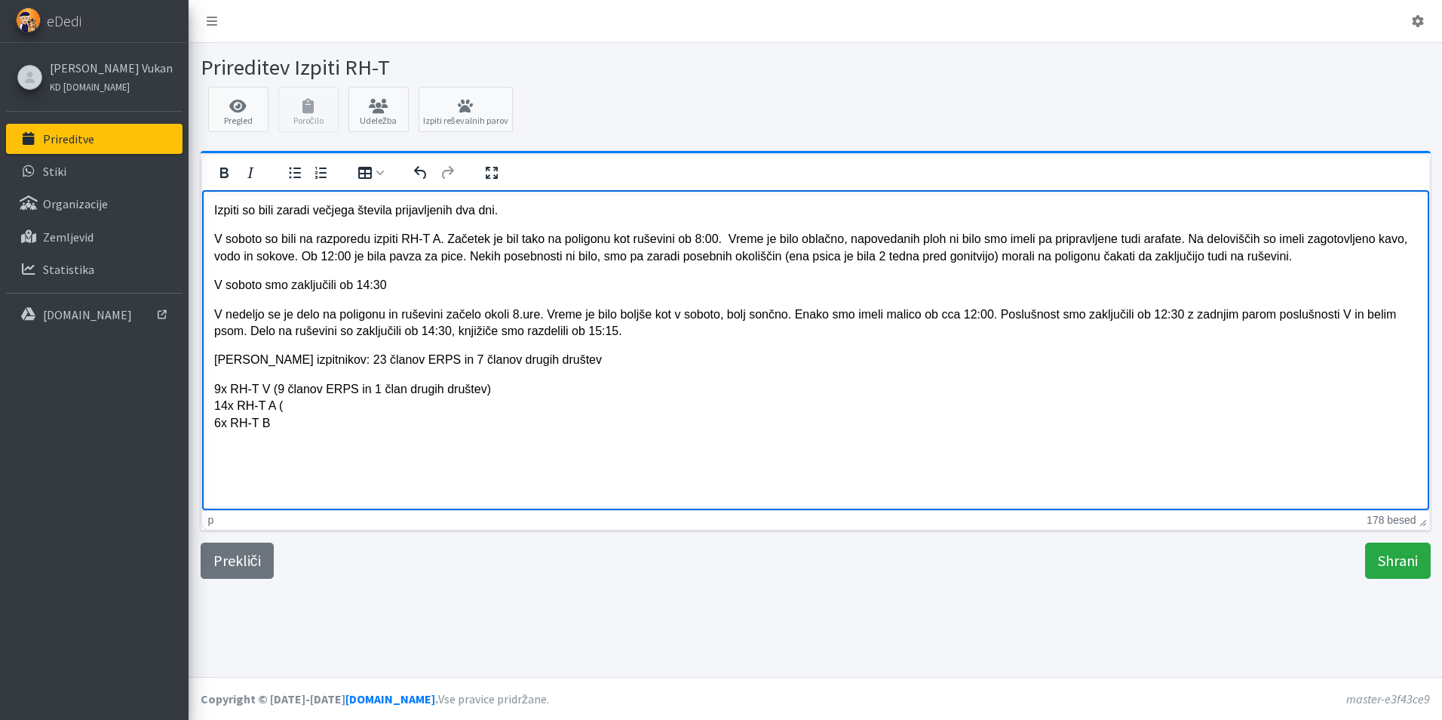
click at [308, 419] on p "9x RH-T V (9 članov ERPS in 1 član drugih društev) 14x RH-T A ( 6x RH-T B" at bounding box center [814, 405] width 1203 height 51
click at [305, 403] on p "9x RH-T V (9 članov ERPS in 1 član drugih društev) 14x RH-T A ( 6x RH-T B (5 čl…" at bounding box center [814, 405] width 1203 height 51
click at [278, 387] on p "9x RH-T V (9 članov ERPS in 1 član drugih društev) 14x RH-T A (9članov ERPS in …" at bounding box center [814, 405] width 1203 height 51
click at [322, 366] on p "Število izpitnikov: 23 članov ERPS in 7 članov drugih društev" at bounding box center [814, 359] width 1203 height 17
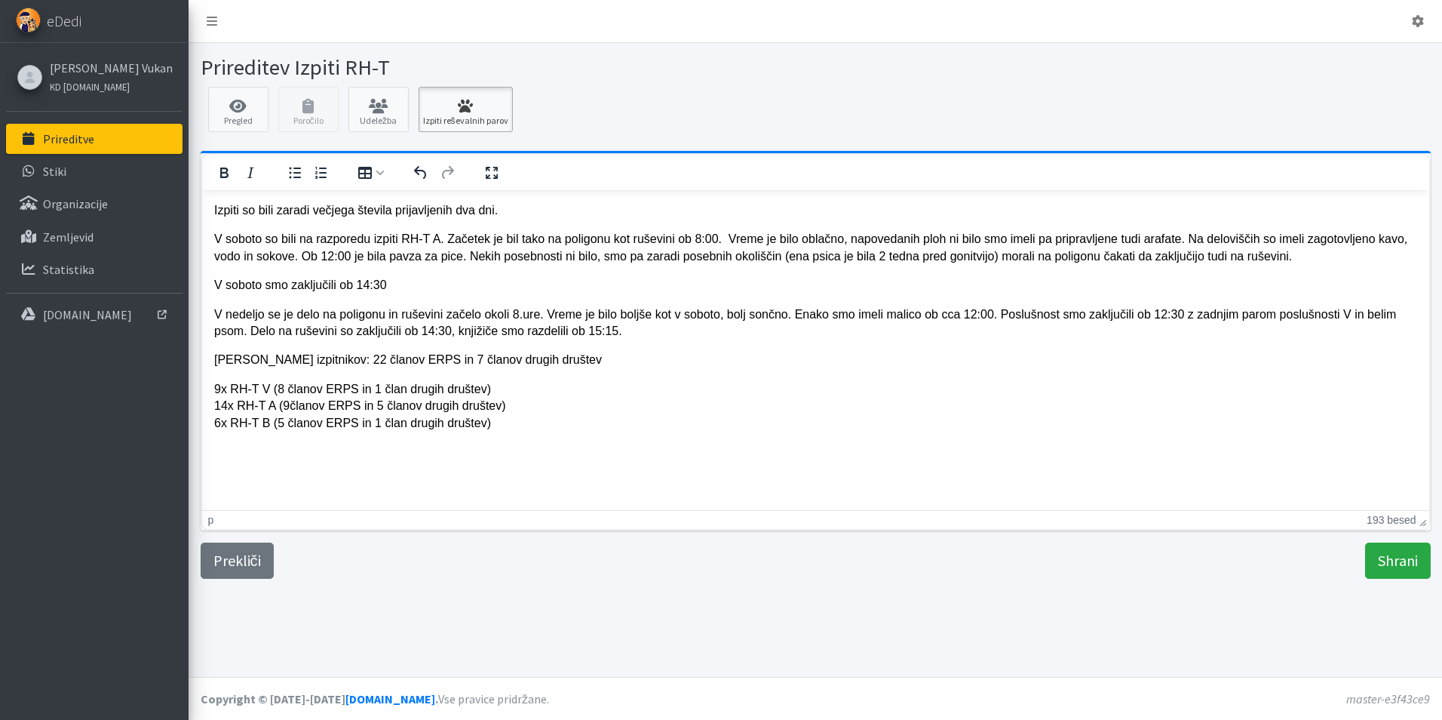
click at [463, 109] on icon at bounding box center [465, 106] width 85 height 15
click at [1380, 563] on input "Shrani" at bounding box center [1398, 560] width 66 height 36
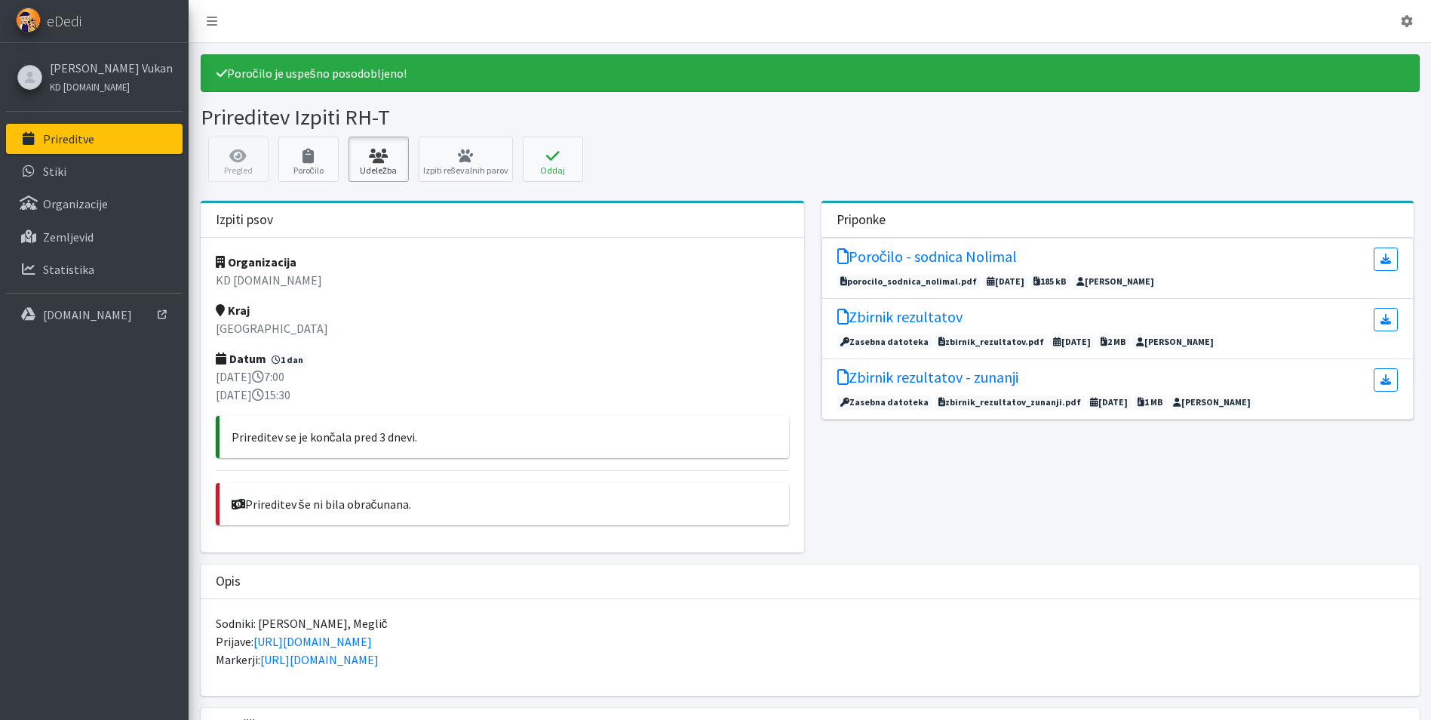
click at [377, 161] on icon at bounding box center [378, 156] width 51 height 15
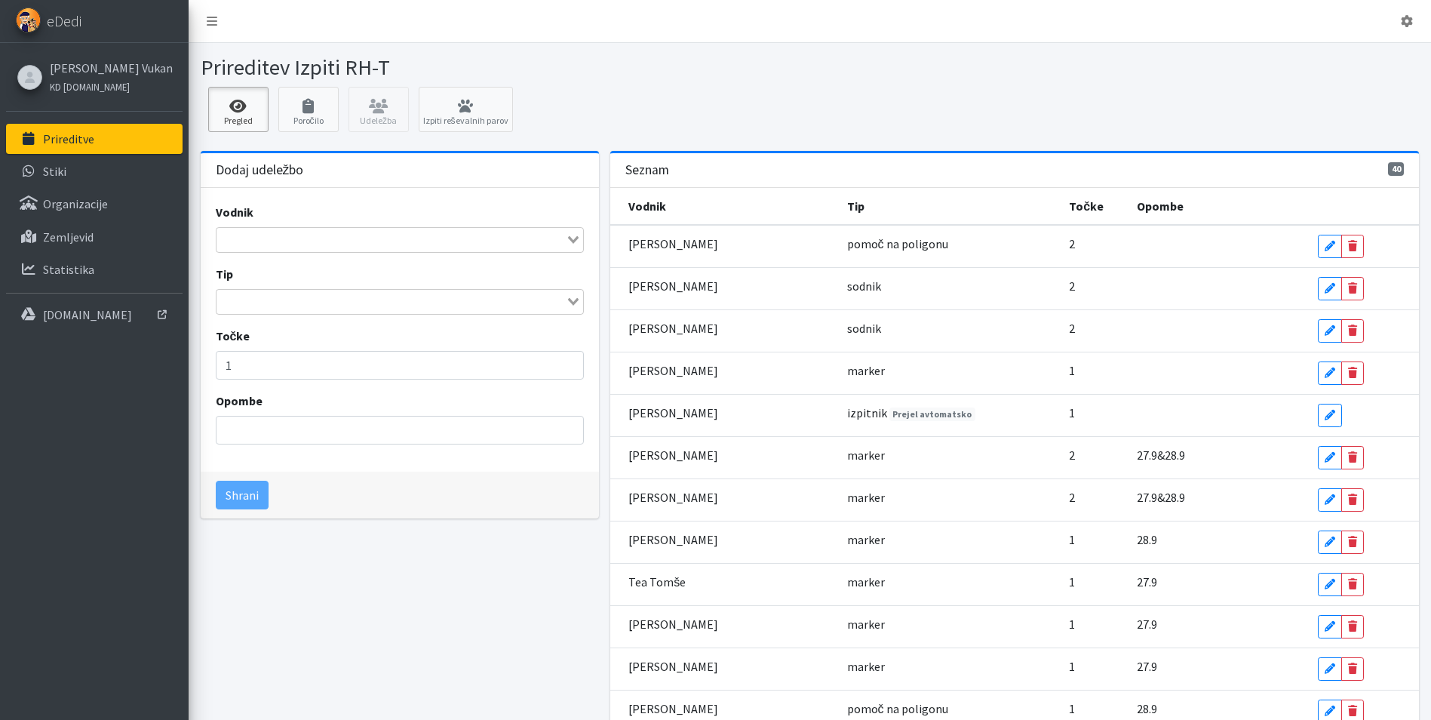
click at [255, 111] on icon at bounding box center [238, 106] width 51 height 15
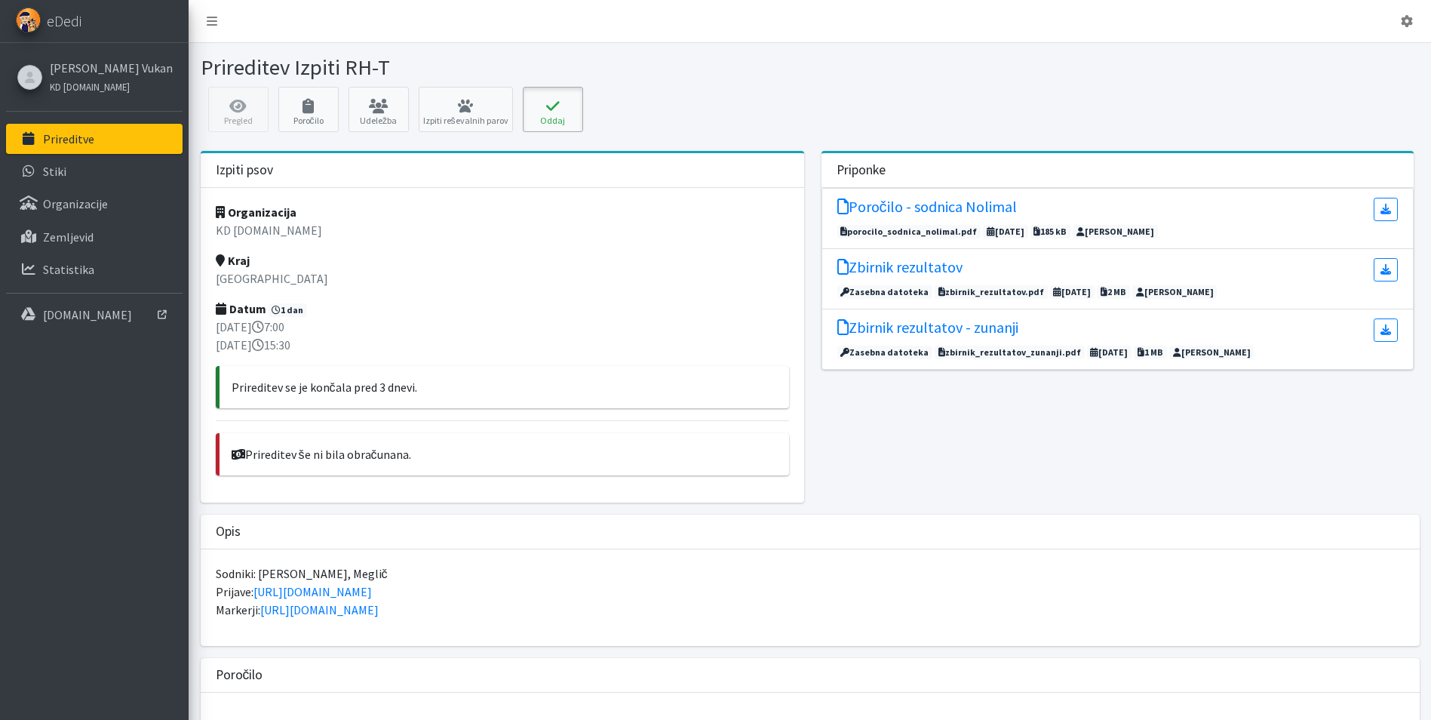
click at [542, 118] on button "Oddaj" at bounding box center [553, 109] width 60 height 45
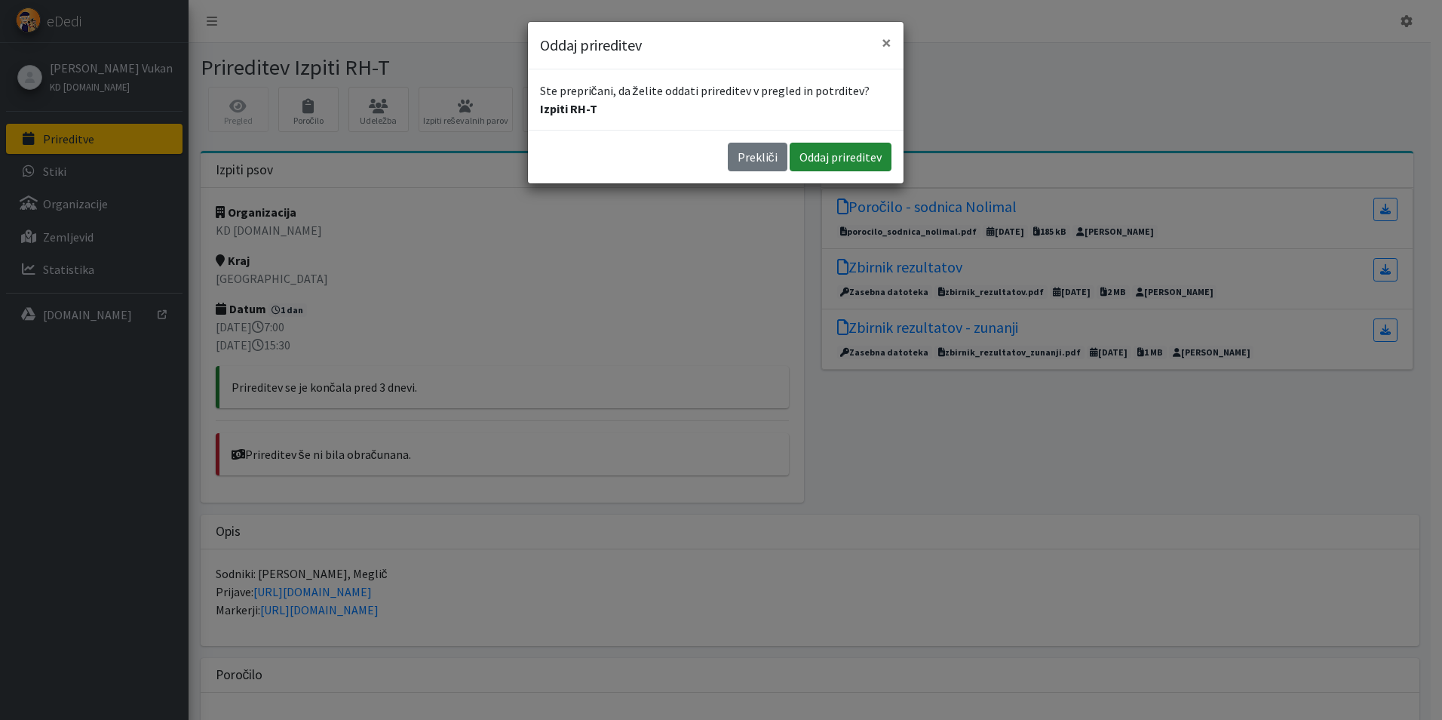
click at [824, 150] on button "Oddaj prireditev" at bounding box center [841, 157] width 102 height 29
